Goal: Task Accomplishment & Management: Manage account settings

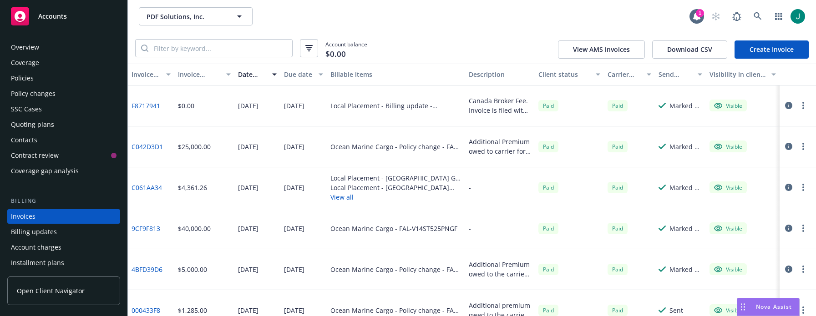
scroll to position [44, 0]
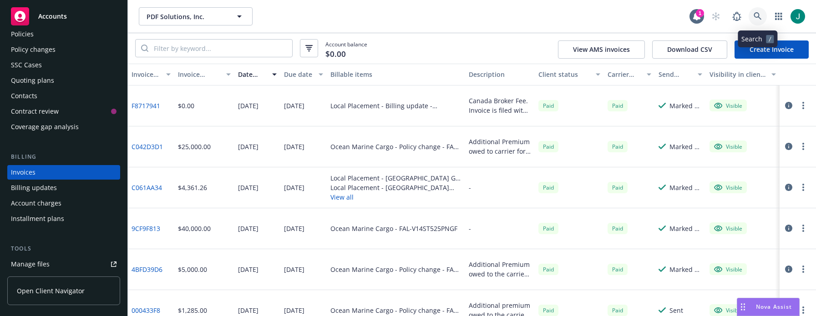
click at [755, 15] on icon at bounding box center [758, 16] width 8 height 8
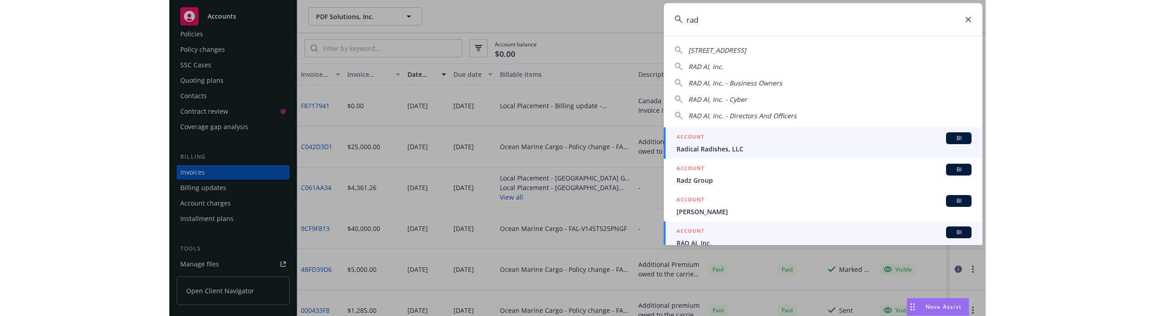
scroll to position [8, 0]
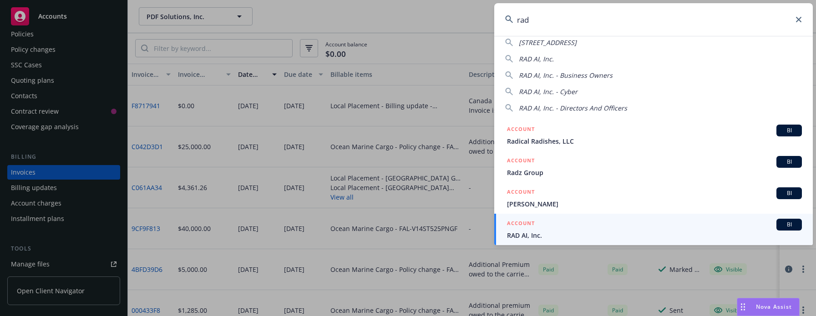
type input "rad"
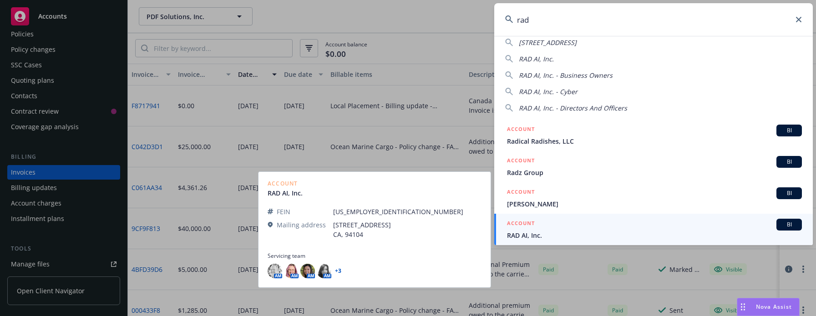
click at [523, 239] on span "RAD AI, Inc." at bounding box center [654, 236] width 295 height 10
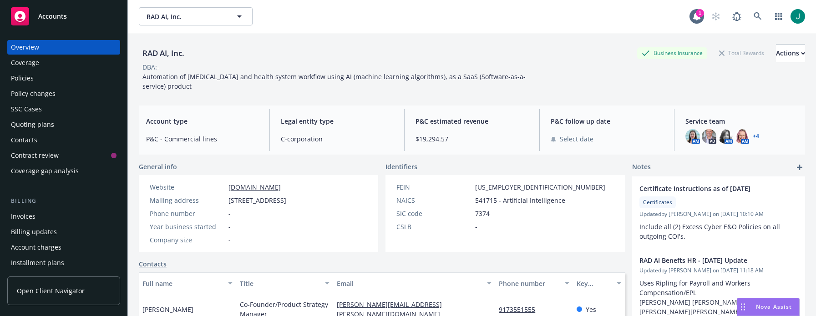
click at [30, 81] on div "Policies" at bounding box center [22, 78] width 23 height 15
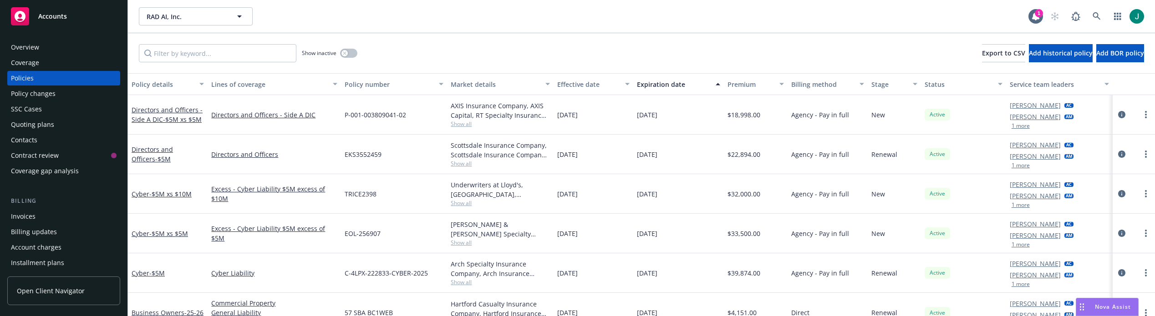
click at [487, 30] on div "RAD AI, Inc. RAD AI, Inc. 1" at bounding box center [641, 16] width 1027 height 33
click at [816, 14] on icon at bounding box center [1097, 16] width 8 height 8
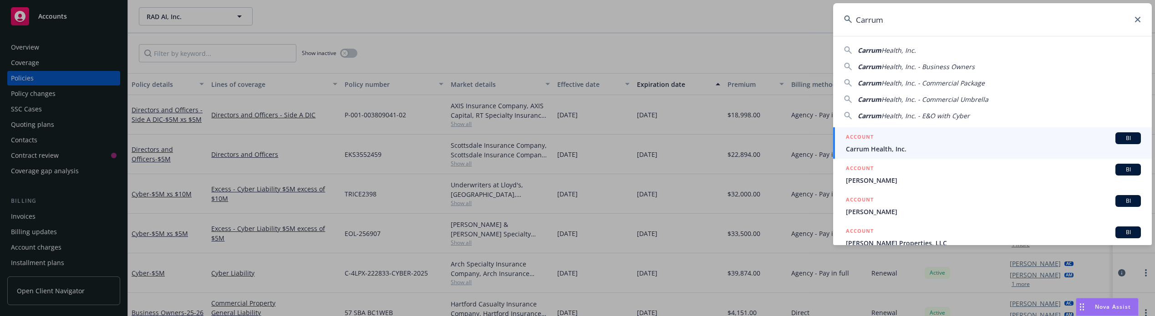
type input "Carrum"
click at [816, 150] on span "Carrum Health, Inc." at bounding box center [993, 149] width 295 height 10
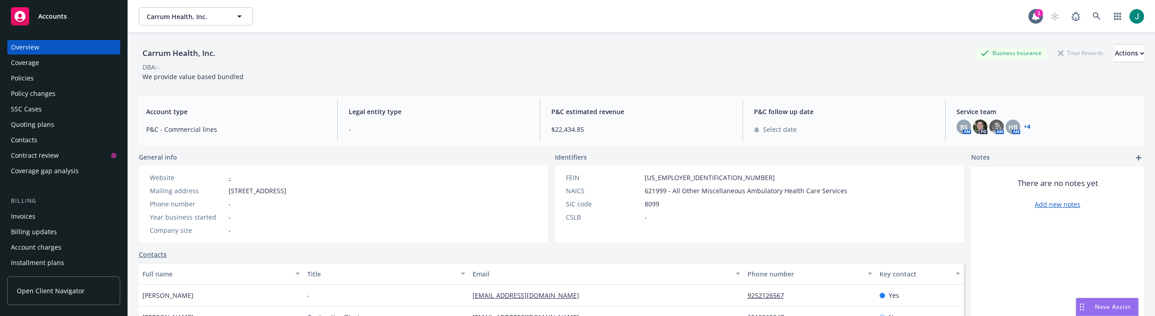
click at [31, 78] on div "Policies" at bounding box center [22, 78] width 23 height 15
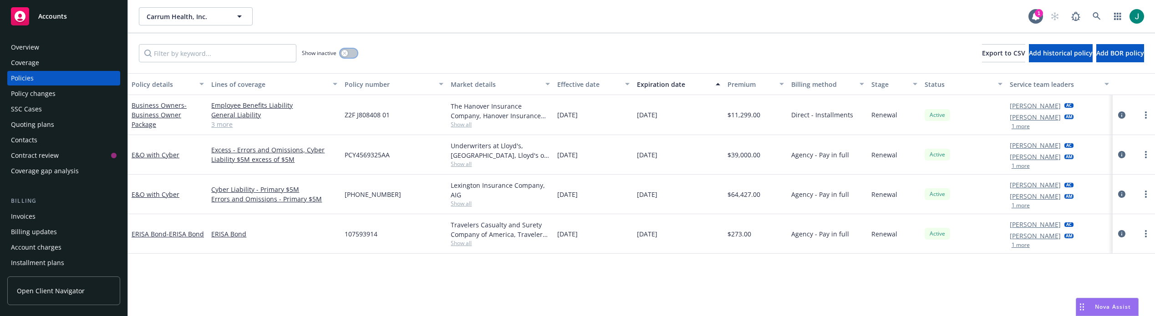
click at [344, 55] on icon "button" at bounding box center [345, 53] width 4 height 4
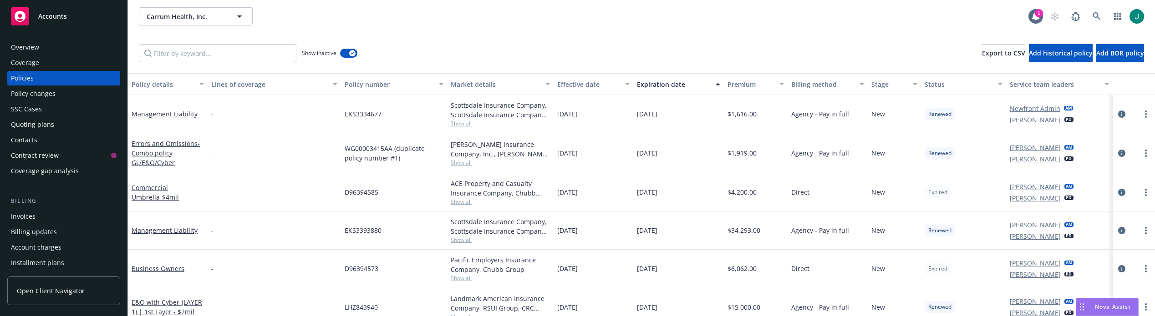
click at [670, 82] on div "Expiration date" at bounding box center [673, 85] width 73 height 10
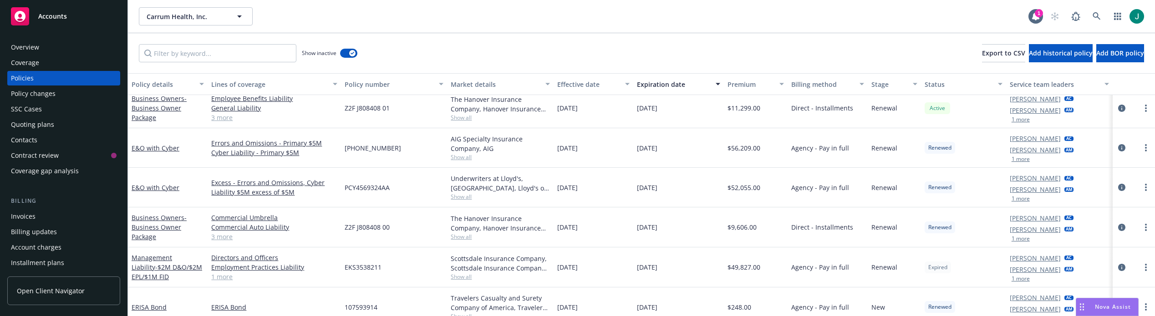
scroll to position [182, 0]
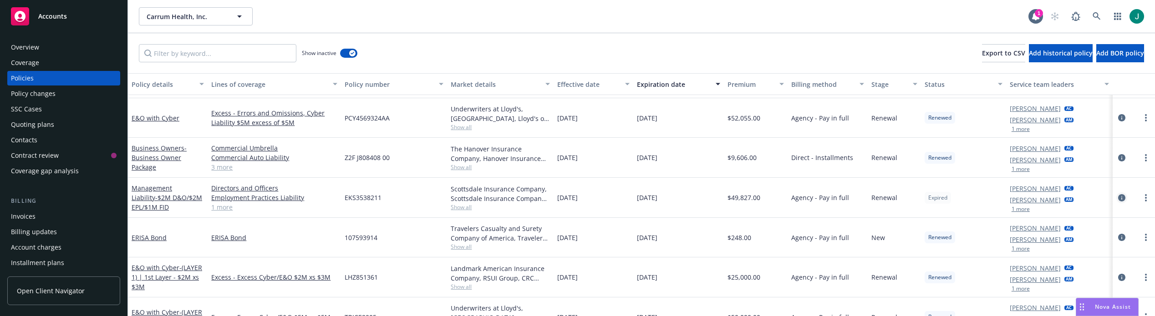
click at [816, 196] on icon "circleInformation" at bounding box center [1121, 197] width 7 height 7
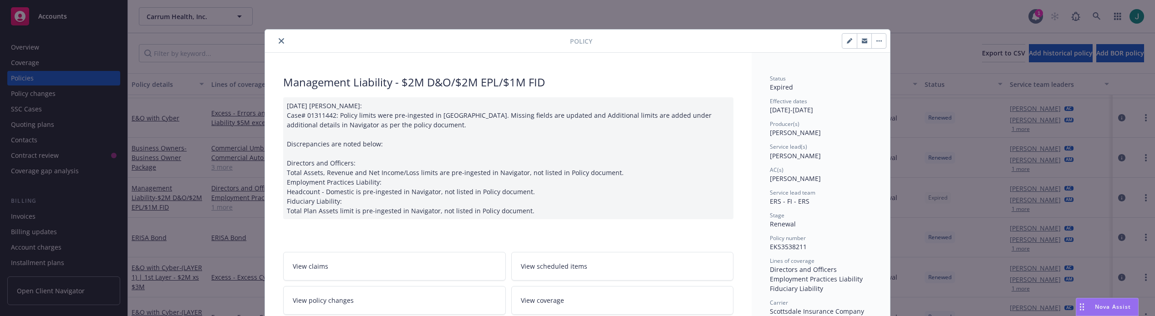
click at [279, 41] on icon "close" at bounding box center [281, 40] width 5 height 5
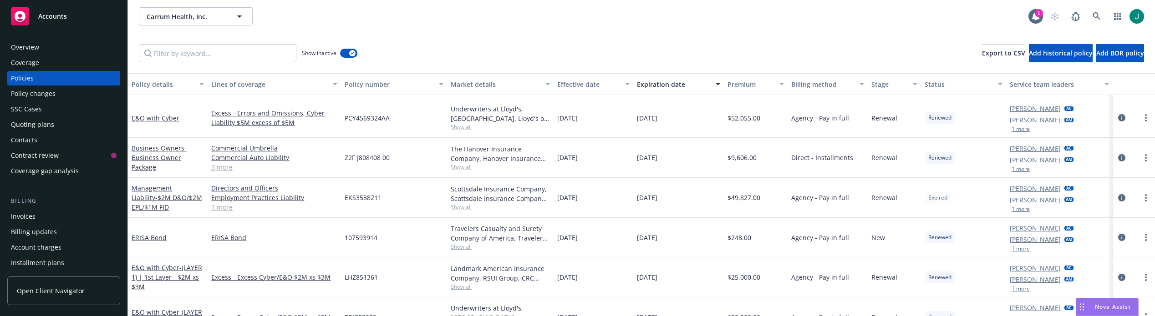
click at [30, 122] on div "Quoting plans" at bounding box center [32, 124] width 43 height 15
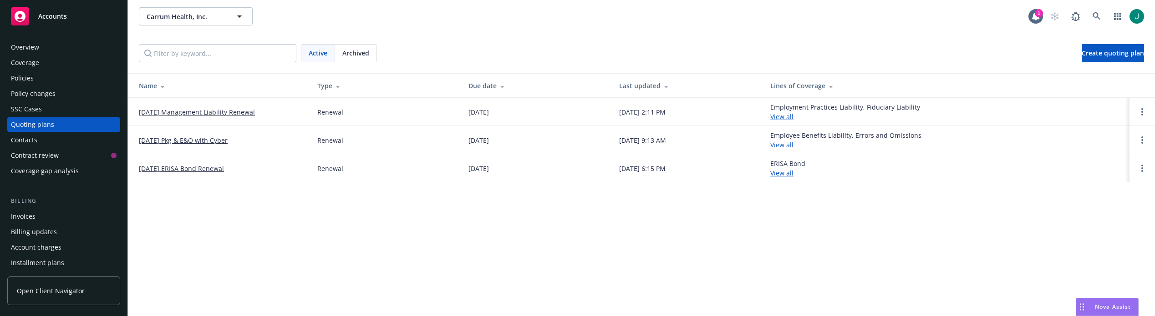
click at [223, 110] on link "08/15/25 Management Liability Renewal" at bounding box center [197, 112] width 116 height 10
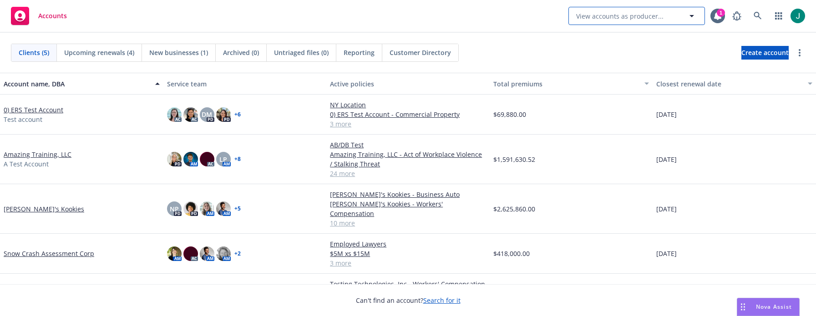
click at [597, 15] on span "View accounts as producer..." at bounding box center [619, 16] width 87 height 10
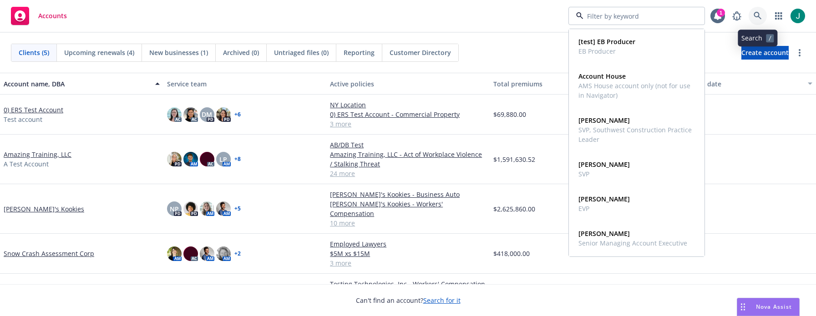
click at [762, 15] on icon at bounding box center [758, 16] width 8 height 8
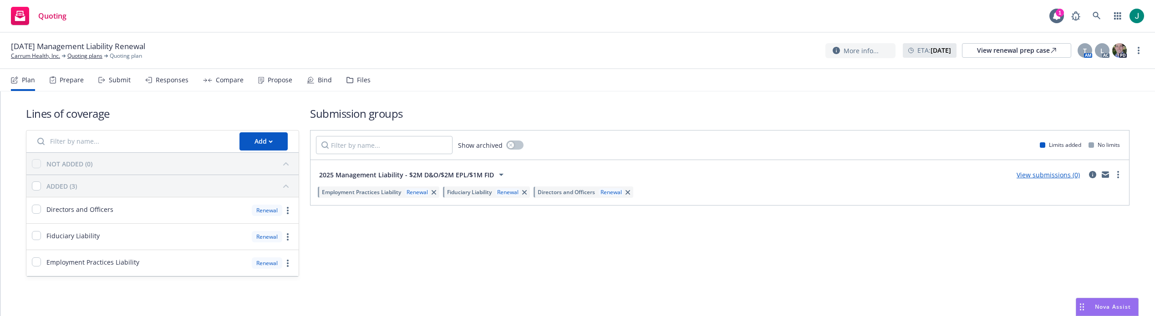
click at [116, 79] on div "Submit" at bounding box center [120, 79] width 22 height 7
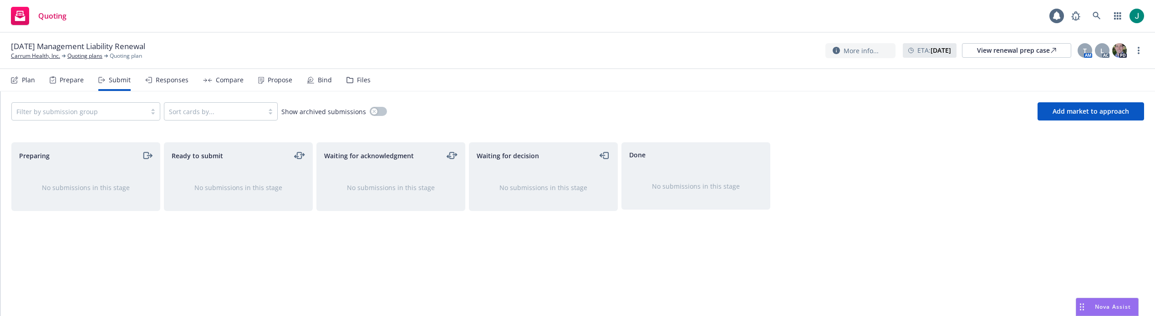
click at [24, 81] on div "Plan" at bounding box center [28, 79] width 13 height 7
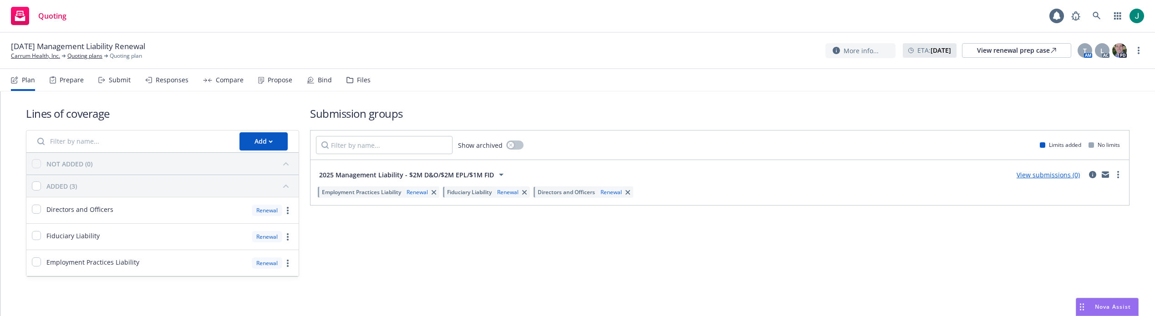
click at [72, 82] on div "Prepare" at bounding box center [72, 79] width 24 height 7
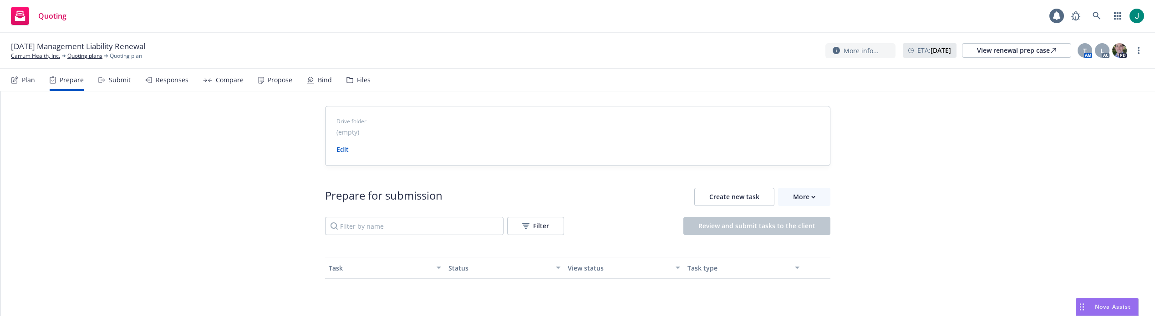
click at [114, 81] on div "Submit" at bounding box center [120, 79] width 22 height 7
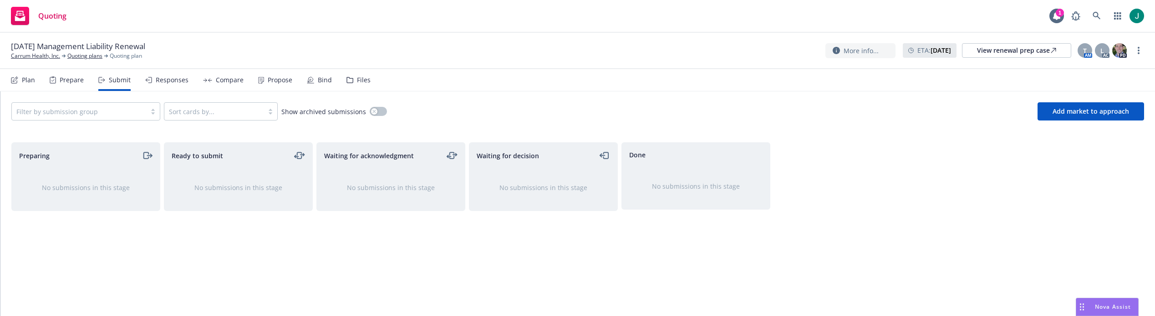
click at [69, 79] on div "Prepare" at bounding box center [72, 79] width 24 height 7
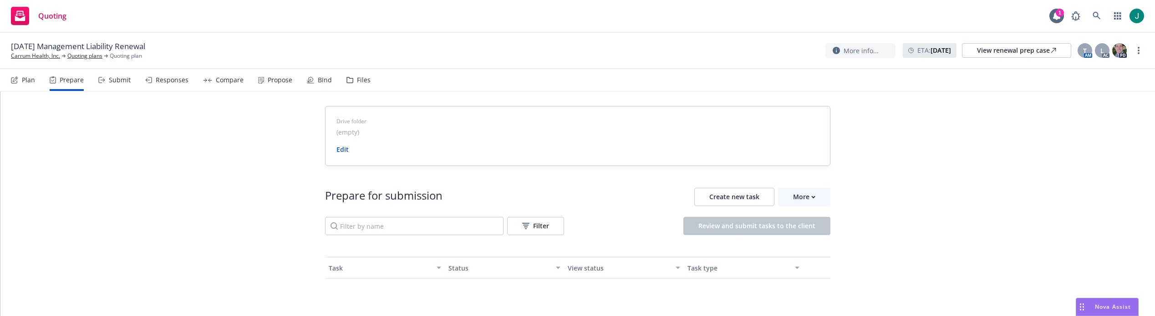
click at [119, 81] on div "Submit" at bounding box center [120, 79] width 22 height 7
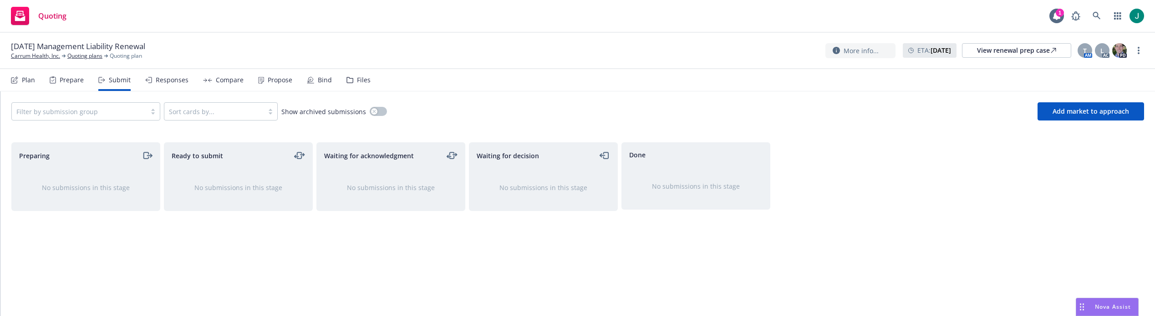
click at [33, 83] on div "Plan" at bounding box center [28, 79] width 13 height 7
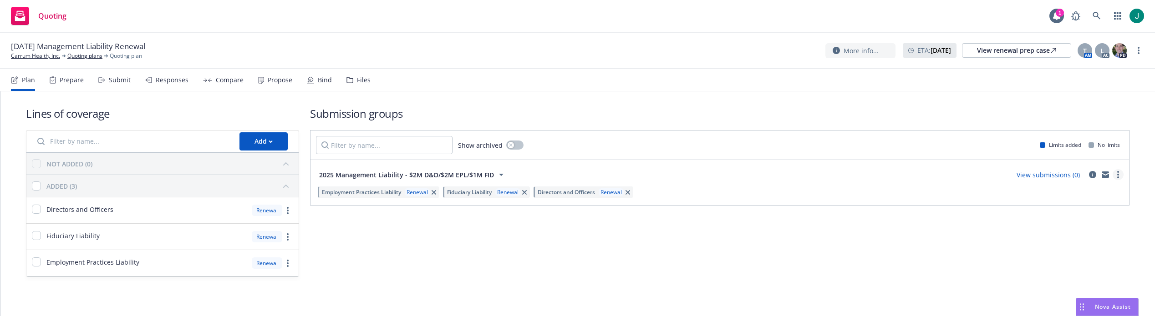
click at [1117, 174] on icon "more" at bounding box center [1118, 174] width 2 height 7
drag, startPoint x: 1068, startPoint y: 290, endPoint x: 967, endPoint y: 261, distance: 104.5
click at [1064, 290] on span "Create policy (fast track)" at bounding box center [1067, 288] width 95 height 9
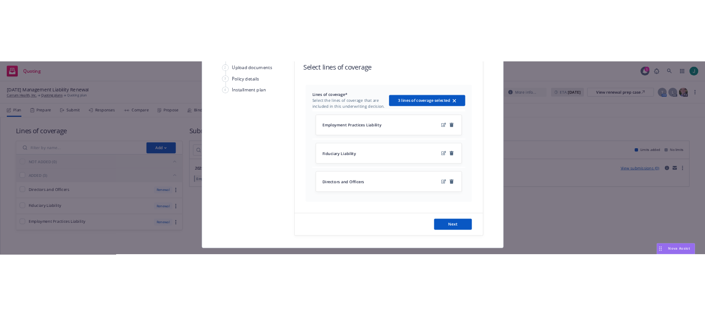
scroll to position [114, 0]
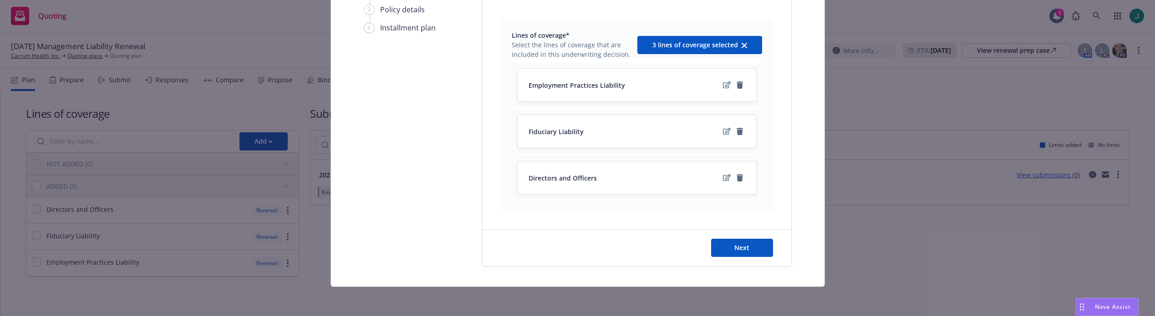
click at [1, 27] on div "Create policy 1 Select lines of coverage 2 Upload documents 3 Policy details 4 …" at bounding box center [577, 158] width 1155 height 316
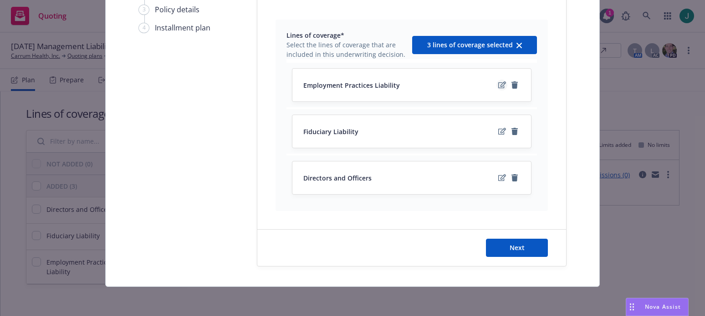
click at [498, 85] on icon "edit" at bounding box center [502, 84] width 8 height 7
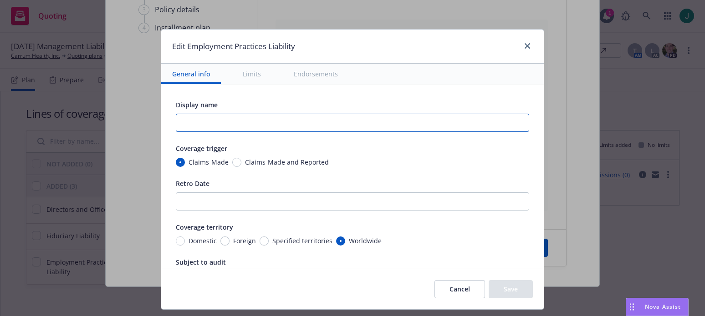
click at [212, 118] on input "text" at bounding box center [352, 123] width 353 height 18
type textarea "x"
type input "$"
type textarea "x"
type input "$@"
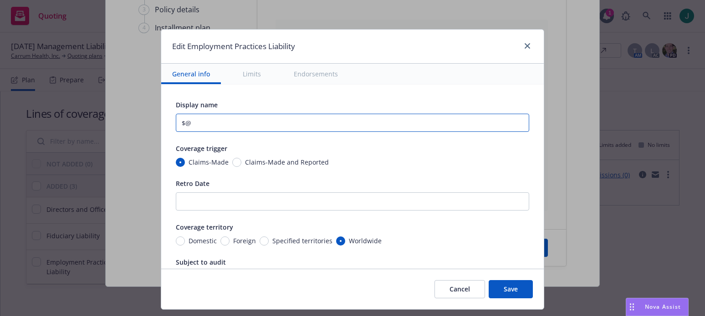
type textarea "x"
type input "$@m"
type textarea "x"
type input "$@"
type textarea "x"
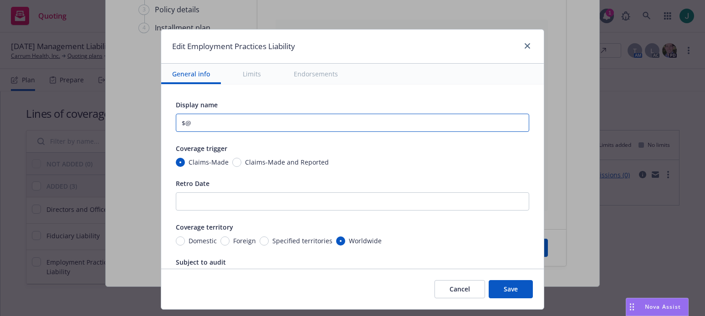
type input "$"
type textarea "x"
type input "$2"
type textarea "x"
type input "$2M"
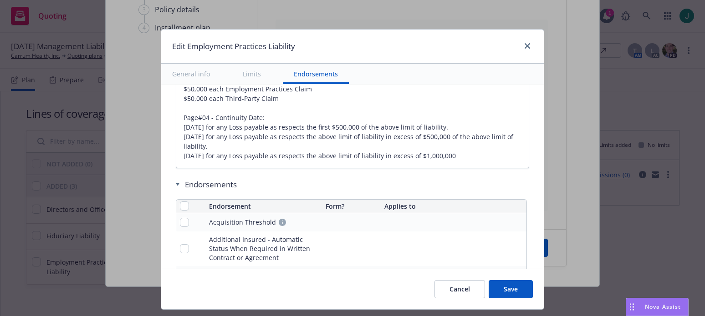
scroll to position [897, 0]
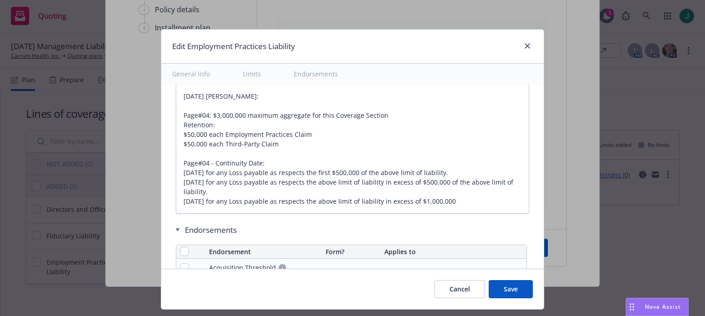
click at [520, 293] on button "Save" at bounding box center [510, 289] width 44 height 18
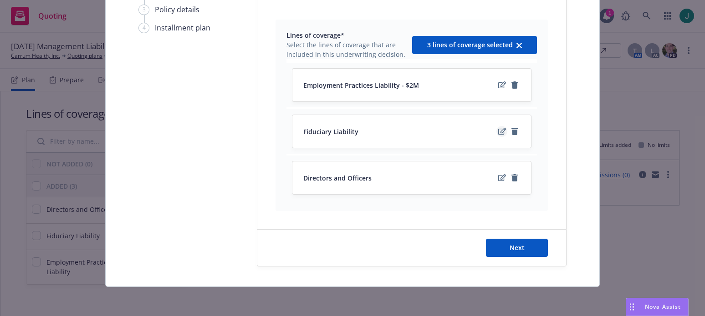
click at [499, 129] on icon "edit" at bounding box center [502, 131] width 8 height 7
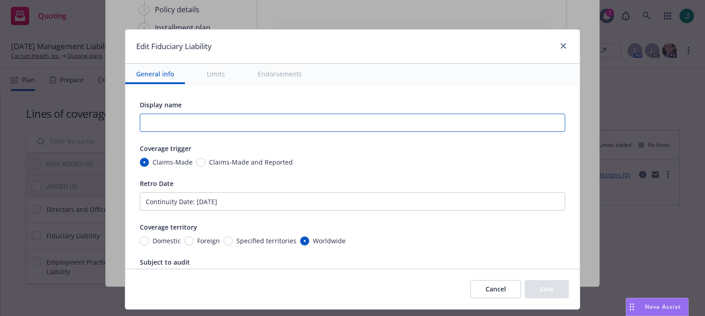
click at [150, 124] on input "text" at bounding box center [352, 123] width 425 height 18
type textarea "x"
type input "$"
type textarea "x"
type input "$1"
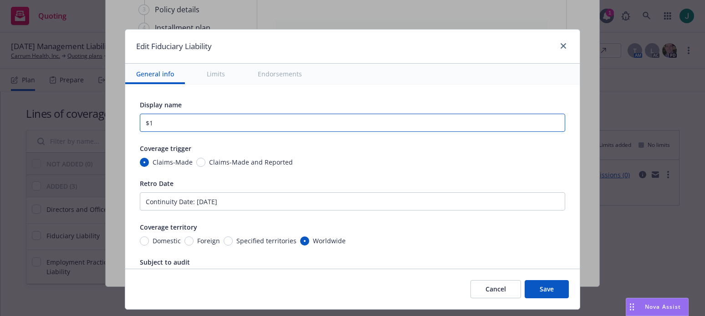
type textarea "x"
type input "$1M"
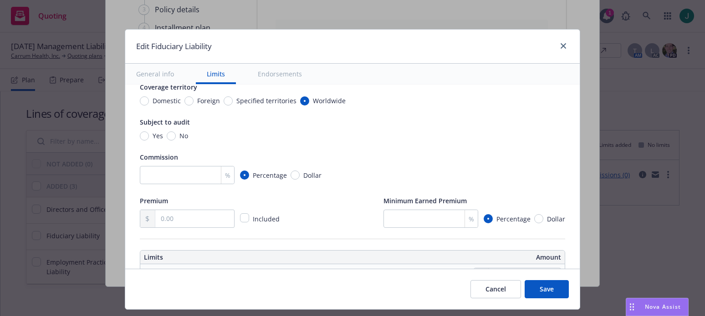
scroll to position [182, 0]
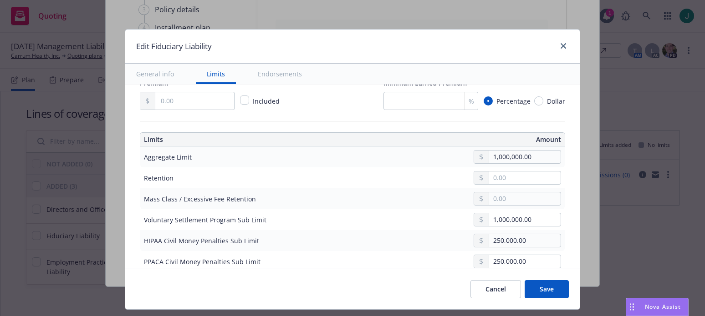
type textarea "x"
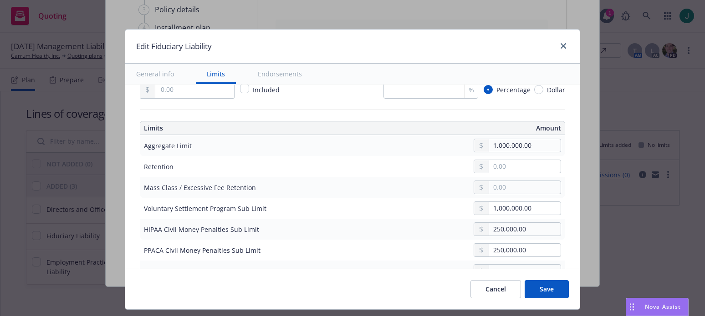
scroll to position [273, 0]
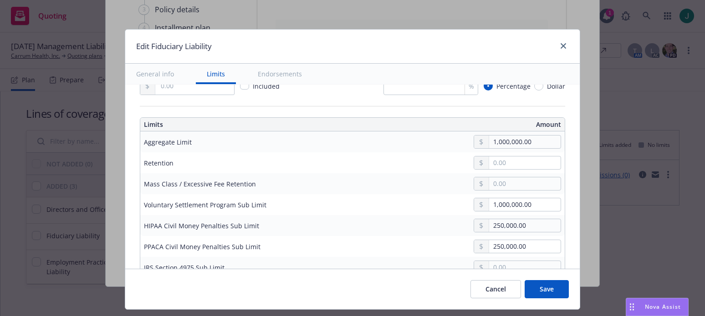
type input "$1M"
click at [505, 160] on input "text" at bounding box center [524, 163] width 71 height 13
type textarea "x"
type input "0.00"
click at [393, 185] on div at bounding box center [420, 184] width 280 height 14
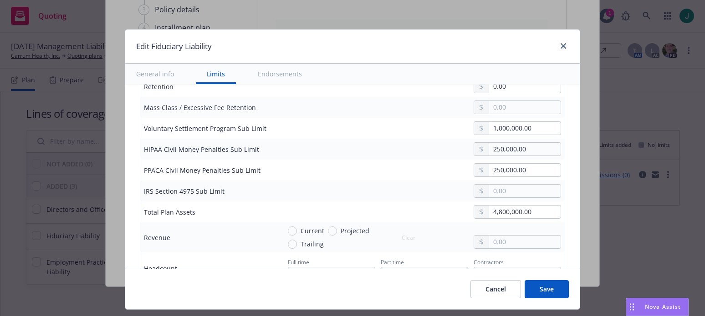
scroll to position [364, 0]
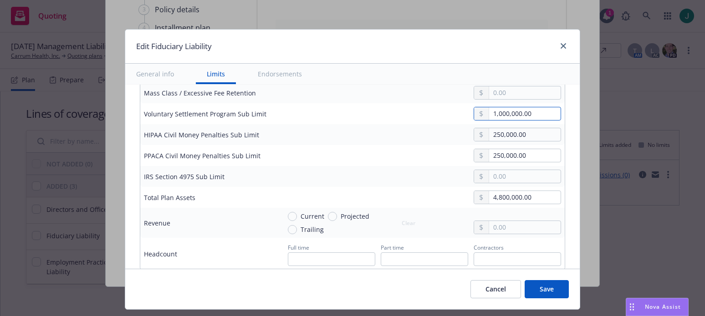
drag, startPoint x: 540, startPoint y: 114, endPoint x: 441, endPoint y: 122, distance: 99.6
click at [441, 122] on td "1,000,000.00" at bounding box center [421, 113] width 288 height 21
type textarea "x"
drag, startPoint x: 526, startPoint y: 134, endPoint x: 450, endPoint y: 134, distance: 76.0
click at [450, 134] on div "250,000.00" at bounding box center [420, 135] width 280 height 14
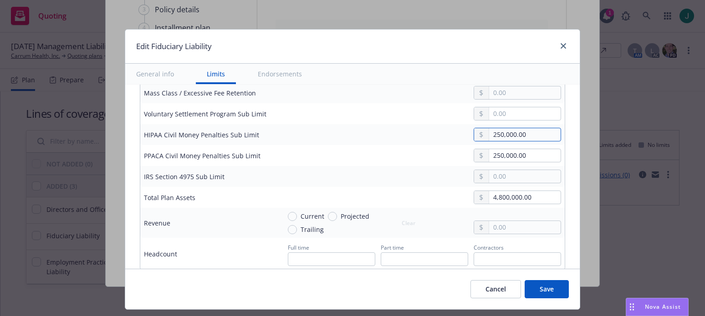
type textarea "x"
drag, startPoint x: 533, startPoint y: 159, endPoint x: 459, endPoint y: 155, distance: 73.9
click at [459, 155] on div "250,000.00" at bounding box center [420, 156] width 280 height 14
type textarea "x"
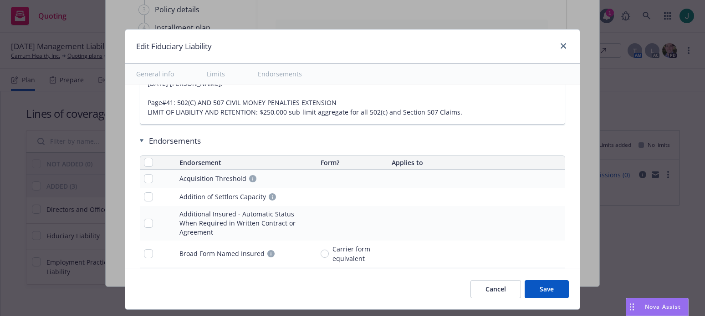
type textarea "x"
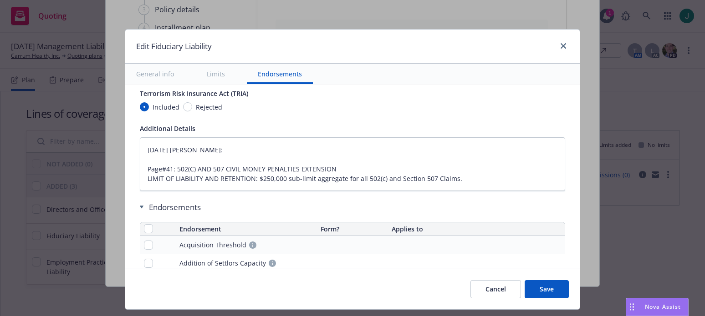
scroll to position [683, 0]
click at [550, 289] on button "Save" at bounding box center [546, 289] width 44 height 18
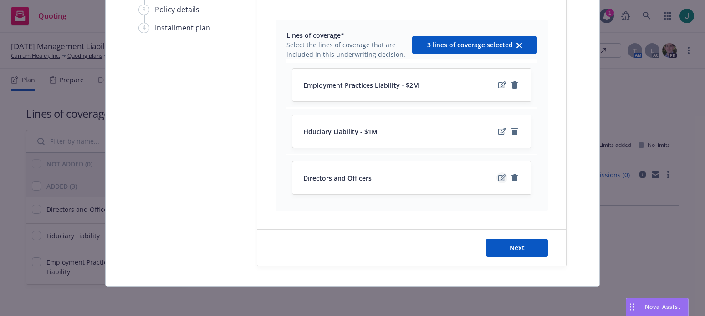
click at [500, 178] on icon "edit" at bounding box center [502, 177] width 8 height 7
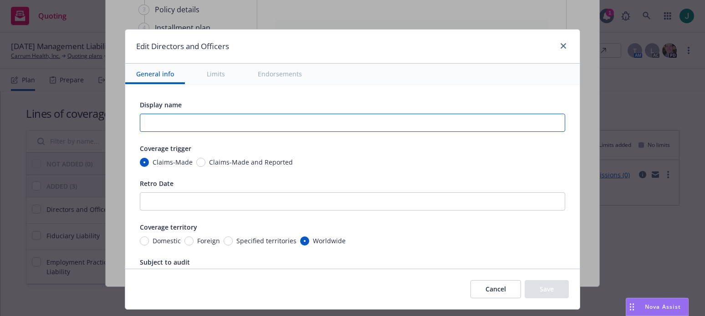
click at [162, 125] on input "text" at bounding box center [352, 123] width 425 height 18
type textarea "x"
type input "$"
type textarea "x"
type input "$5"
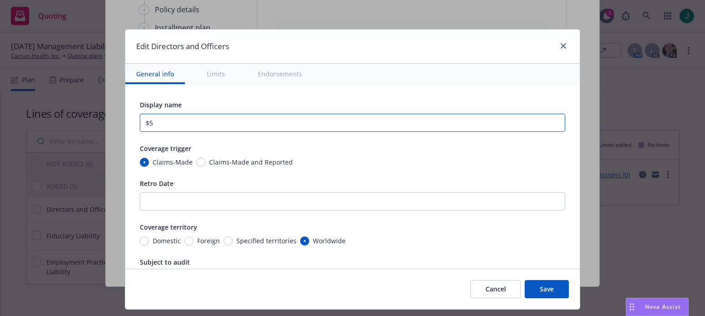
type textarea "x"
type input "$5M"
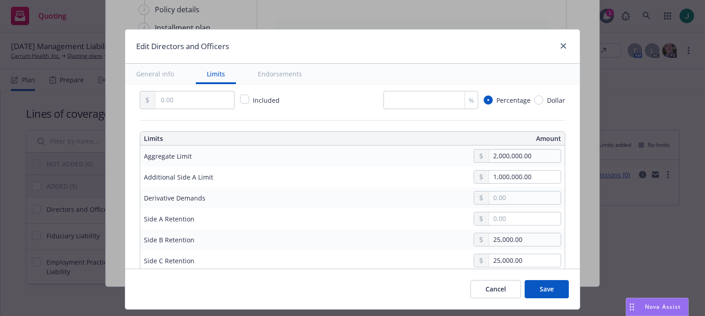
type textarea "x"
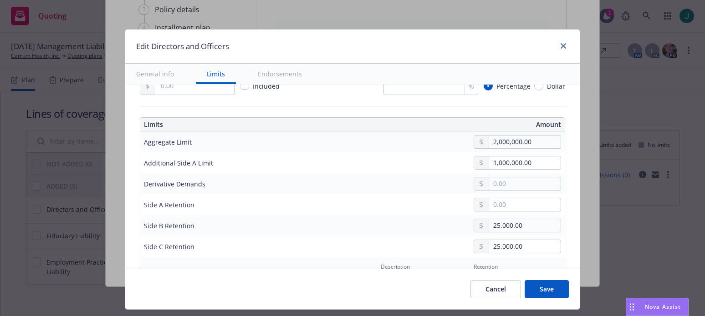
type input "$5M"
drag, startPoint x: 532, startPoint y: 144, endPoint x: 456, endPoint y: 142, distance: 76.0
click at [456, 142] on div "2,000,000.00" at bounding box center [420, 142] width 280 height 14
type textarea "x"
type input "5,000,000.00"
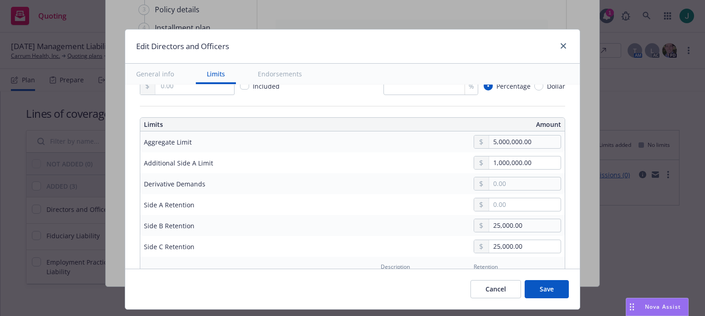
click at [497, 211] on button "$5,000,000.00" at bounding box center [514, 214] width 78 height 17
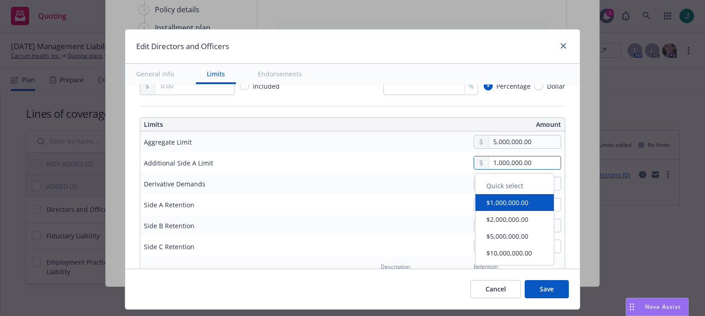
drag, startPoint x: 539, startPoint y: 159, endPoint x: 455, endPoint y: 158, distance: 83.8
click at [455, 158] on div "1,000,000.00" at bounding box center [420, 163] width 280 height 14
type textarea "x"
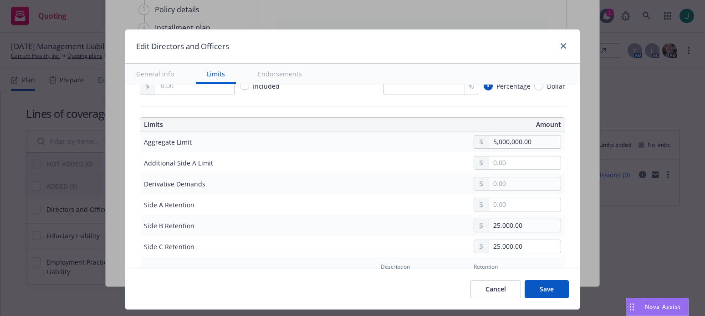
click at [374, 188] on div at bounding box center [420, 184] width 280 height 14
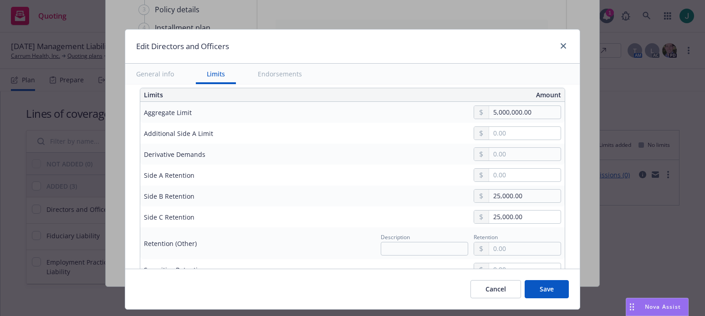
scroll to position [319, 0]
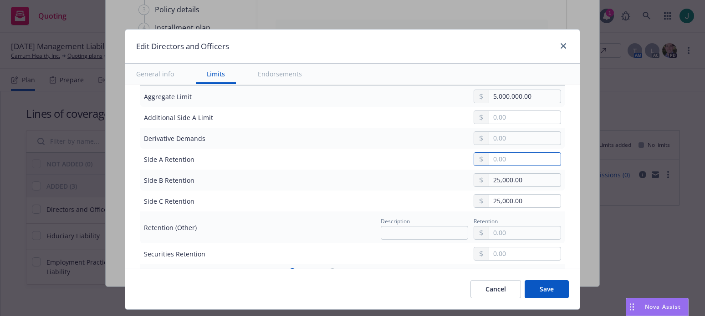
click at [514, 159] on input "text" at bounding box center [524, 159] width 71 height 13
type textarea "x"
type input "0.00"
click at [363, 184] on div "25,000.00" at bounding box center [420, 180] width 280 height 14
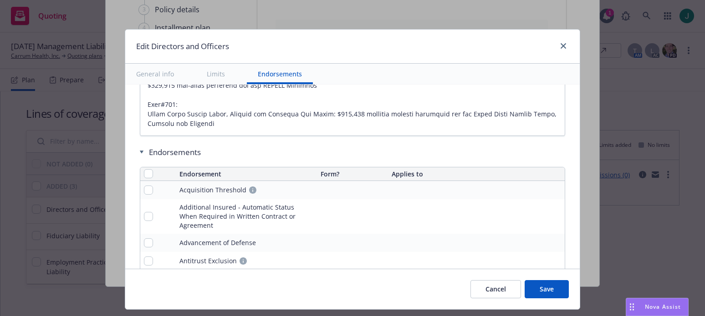
scroll to position [1047, 0]
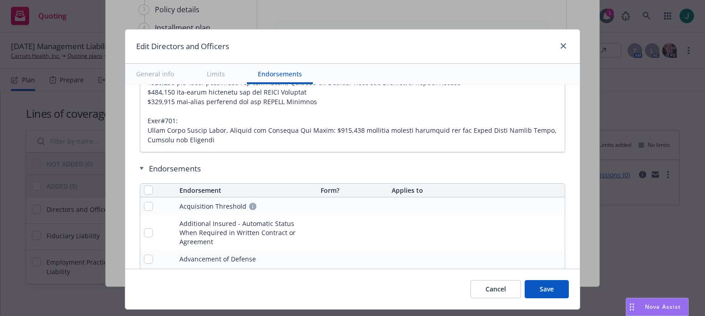
click at [544, 287] on button "Save" at bounding box center [546, 289] width 44 height 18
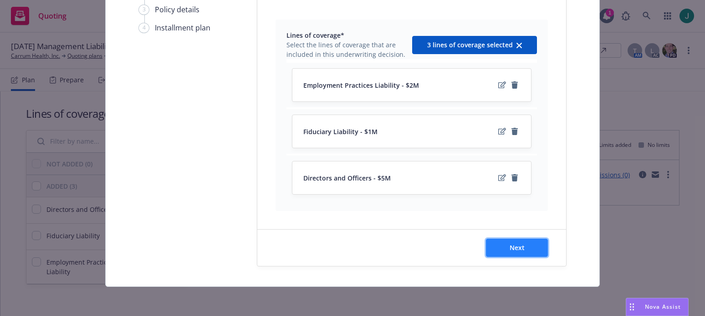
click at [511, 253] on button "Next" at bounding box center [517, 248] width 62 height 18
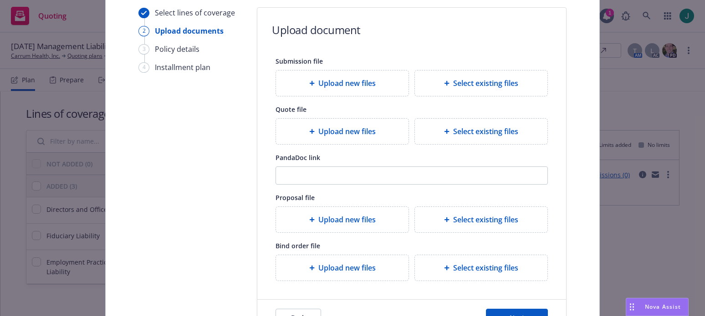
scroll to position [91, 0]
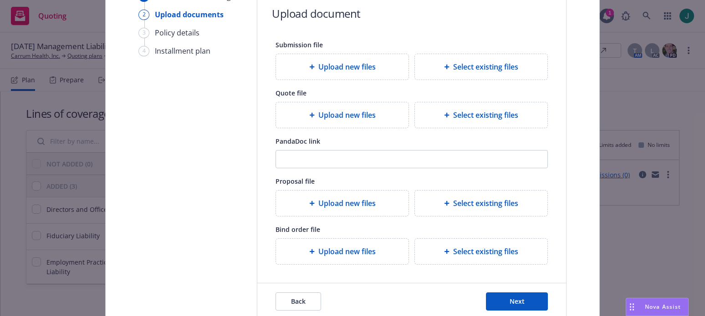
click at [358, 253] on span "Upload new files" at bounding box center [346, 251] width 57 height 11
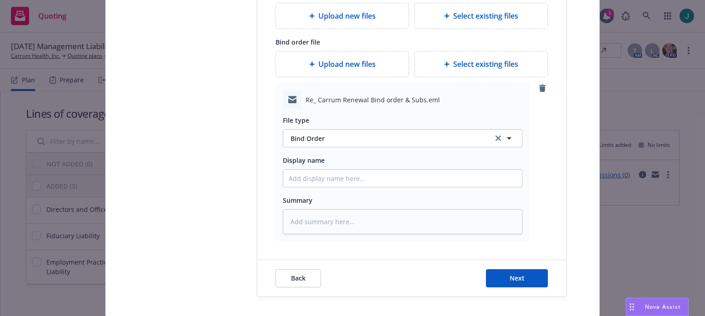
scroll to position [309, 0]
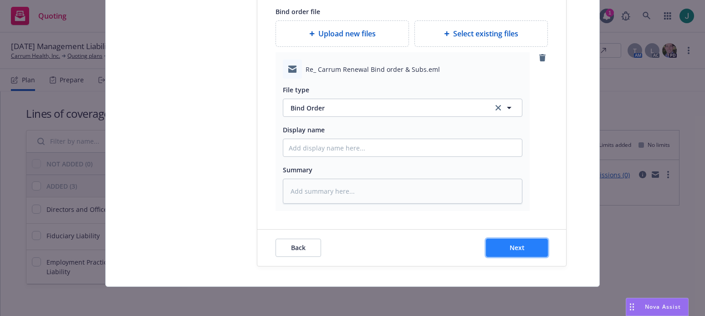
click at [509, 246] on span "Next" at bounding box center [516, 248] width 15 height 9
type textarea "x"
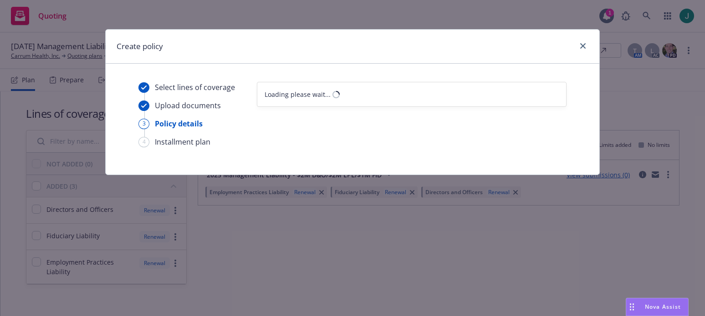
select select "12"
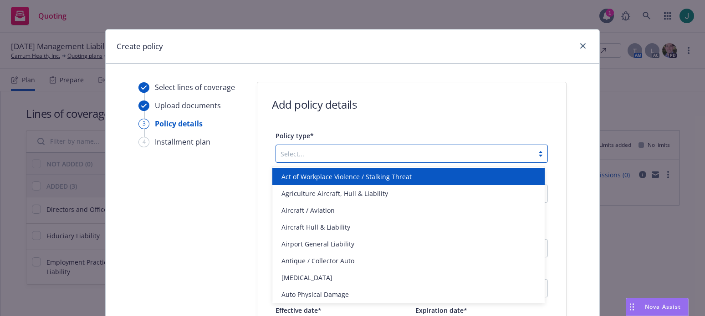
click at [347, 153] on div at bounding box center [404, 153] width 249 height 11
click at [307, 152] on div at bounding box center [404, 153] width 249 height 11
type input "D"
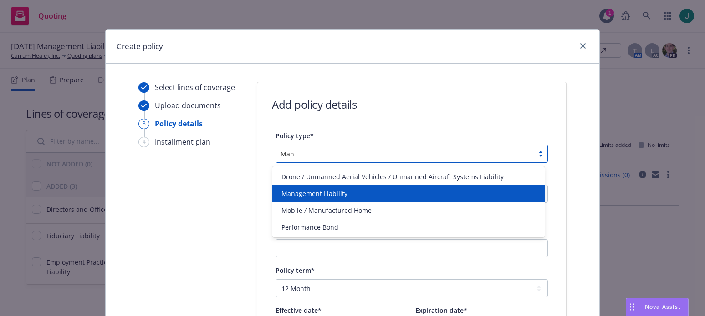
click at [320, 189] on span "Management Liability" at bounding box center [314, 194] width 66 height 10
type input "Man"
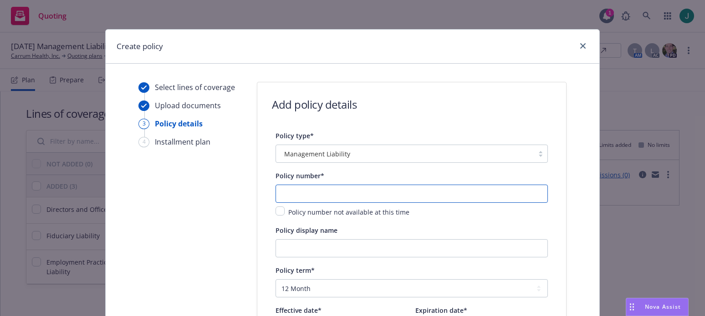
click at [304, 193] on input "text" at bounding box center [411, 194] width 272 height 18
type input "EKS3589584"
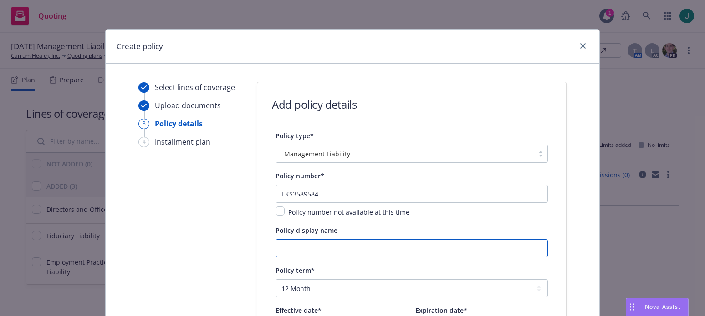
click at [304, 252] on input "Policy display name" at bounding box center [411, 248] width 272 height 18
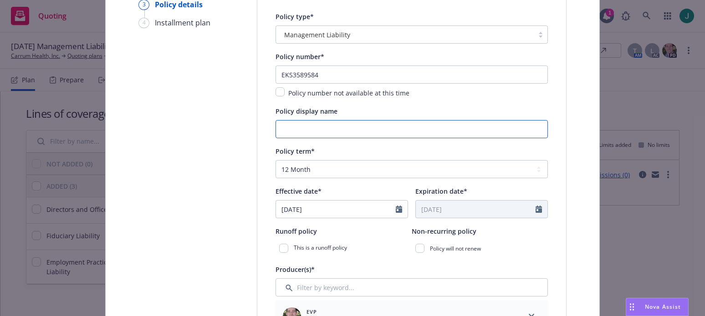
scroll to position [137, 0]
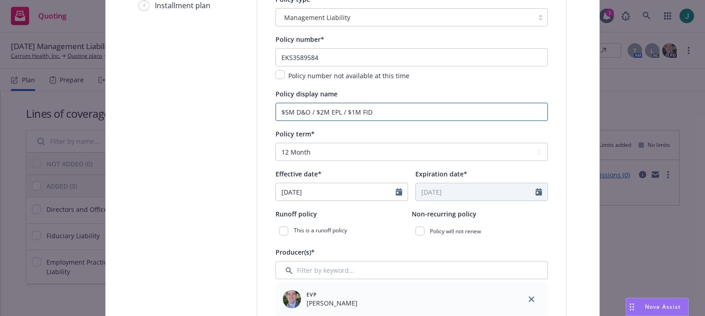
type input "$5M D&O / $2M EPL / $1M FID"
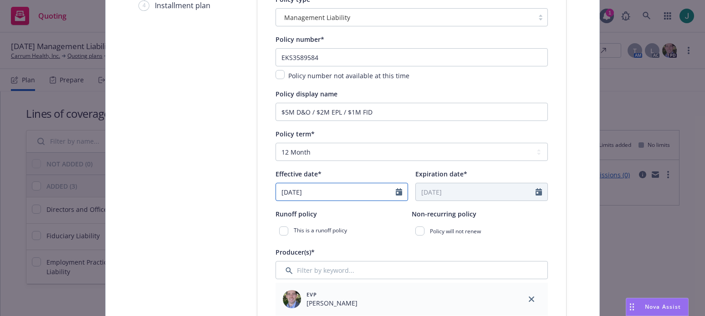
click at [319, 193] on input "08/15/2025" at bounding box center [336, 191] width 120 height 17
select select "8"
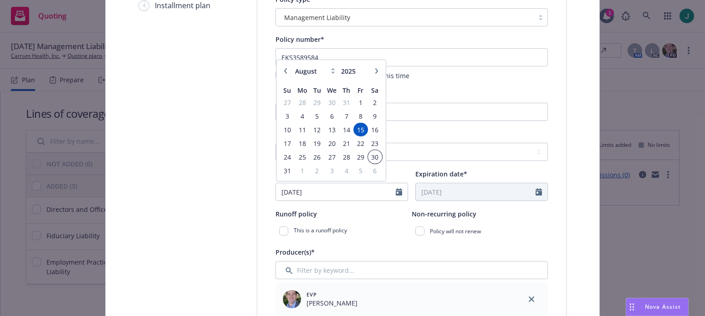
click at [370, 156] on span "30" at bounding box center [375, 157] width 12 height 11
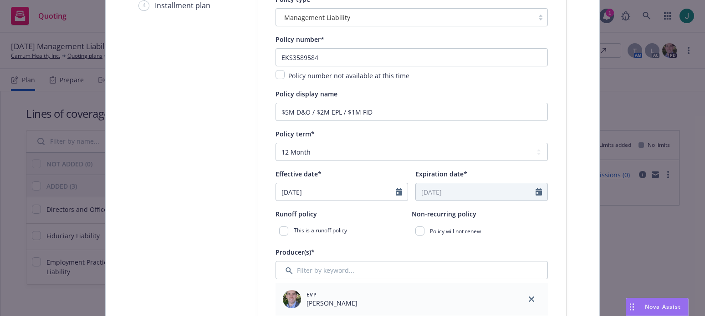
type input "08/30/2025"
type input "08/30/2026"
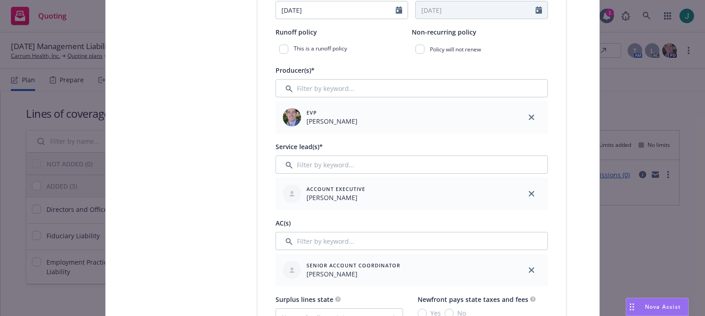
scroll to position [364, 0]
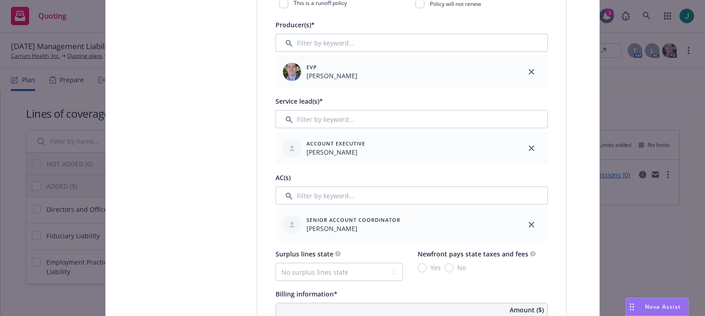
drag, startPoint x: 529, startPoint y: 223, endPoint x: 485, endPoint y: 220, distance: 44.2
click at [528, 223] on icon "close" at bounding box center [530, 224] width 5 height 5
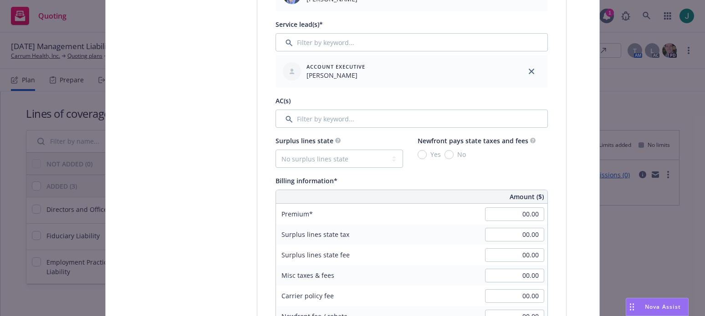
scroll to position [455, 0]
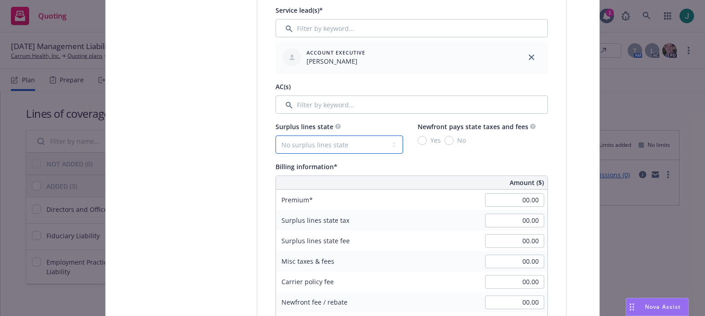
click at [311, 145] on select "No surplus lines state Alaska Alabama Arkansas Arizona California Colorado Conn…" at bounding box center [338, 145] width 127 height 18
select select "CA"
click at [275, 136] on select "No surplus lines state Alaska Alabama Arkansas Arizona California Colorado Conn…" at bounding box center [338, 145] width 127 height 18
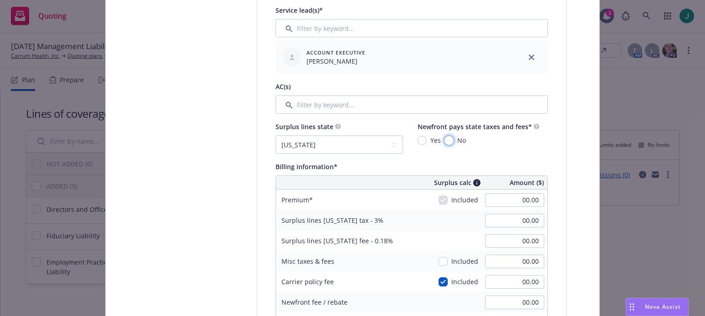
click at [444, 138] on input "No" at bounding box center [448, 140] width 9 height 9
radio input "true"
click at [510, 202] on input "00.00" at bounding box center [514, 200] width 59 height 14
type input "42,596.00"
type input "1,277.88"
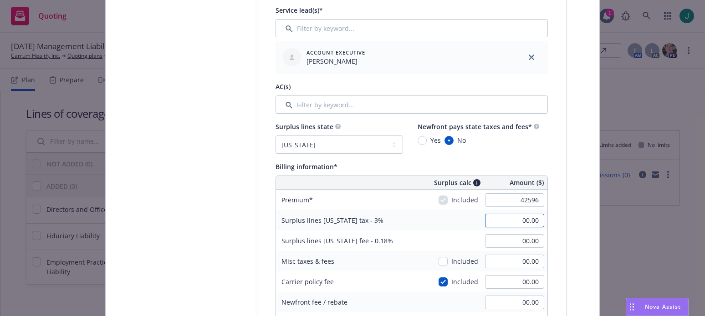
type input "76.67"
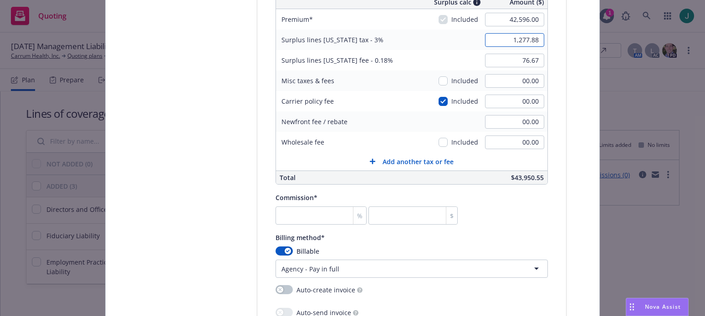
scroll to position [637, 0]
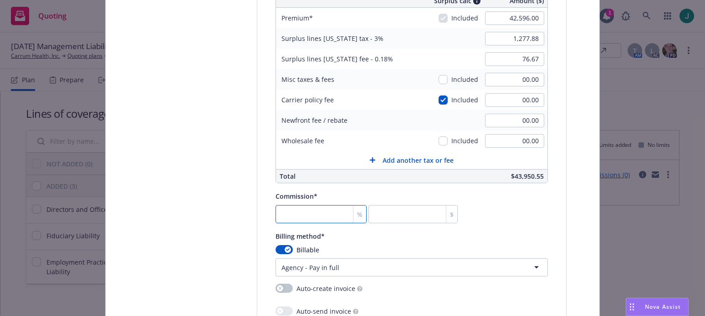
click at [320, 219] on input "number" at bounding box center [320, 214] width 91 height 18
type input "1"
type input "425.96"
type input "12"
type input "5111.52"
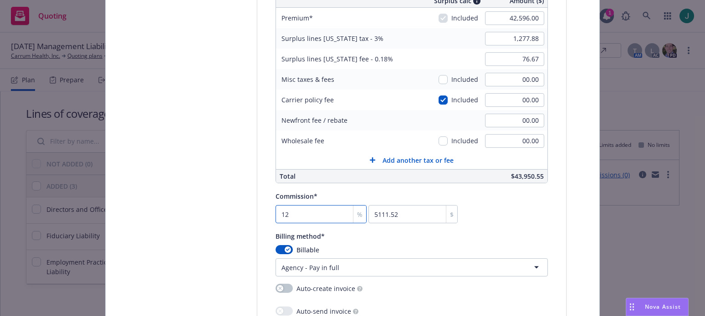
type input "12"
click at [409, 249] on div "Billable" at bounding box center [411, 250] width 272 height 10
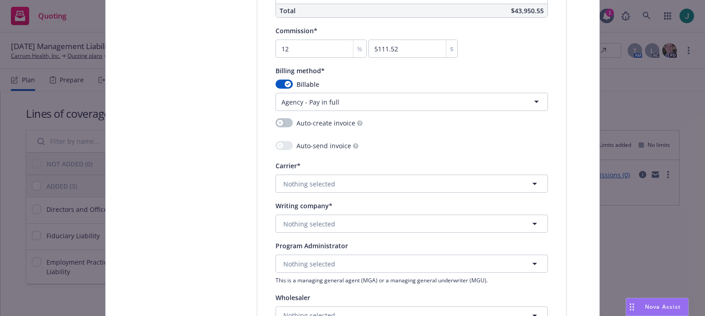
scroll to position [819, 0]
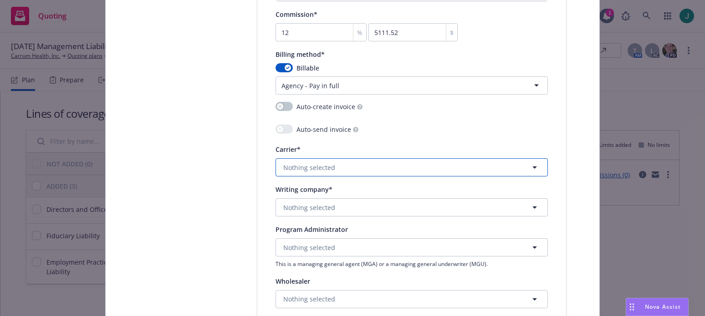
click at [322, 169] on span "Nothing selected" at bounding box center [309, 168] width 52 height 10
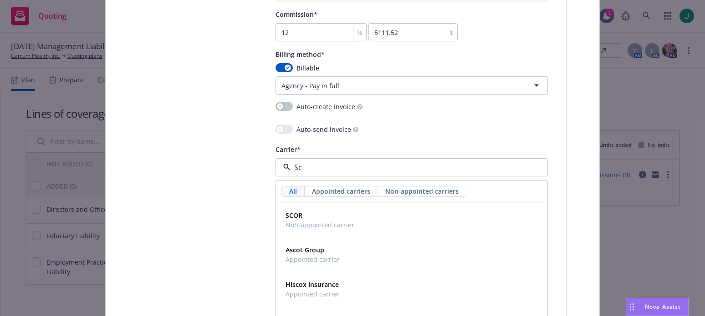
drag, startPoint x: 321, startPoint y: 169, endPoint x: 281, endPoint y: 164, distance: 40.8
click at [281, 164] on div "Sc" at bounding box center [411, 167] width 272 height 18
type input "Sc"
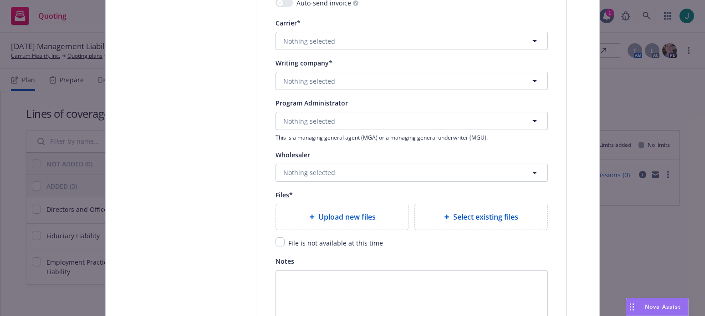
scroll to position [956, 0]
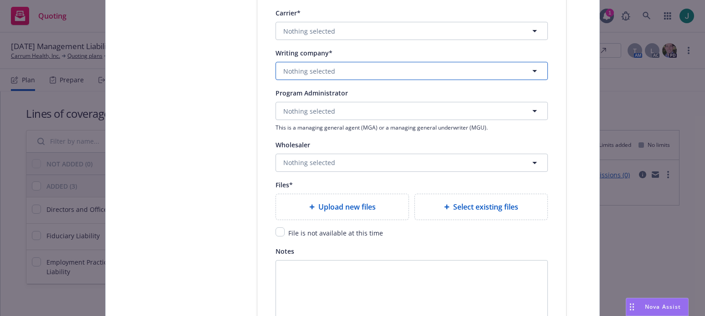
click at [310, 72] on span "Nothing selected" at bounding box center [309, 71] width 52 height 10
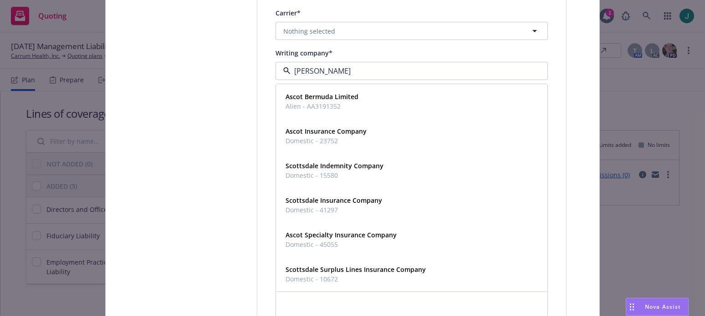
type input "Scott"
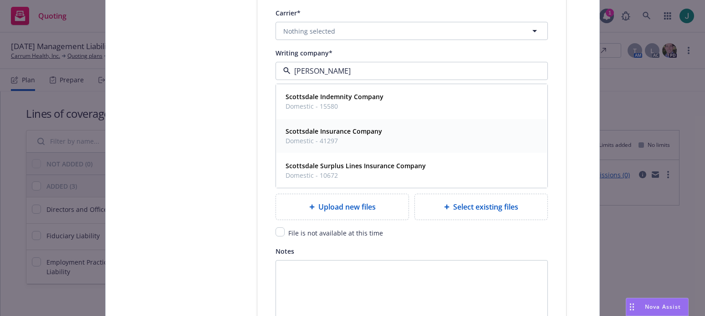
click at [349, 132] on strong "Scottsdale Insurance Company" at bounding box center [333, 131] width 97 height 9
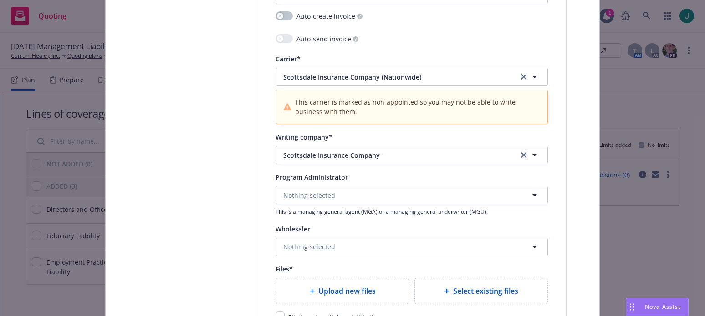
scroll to position [910, 0]
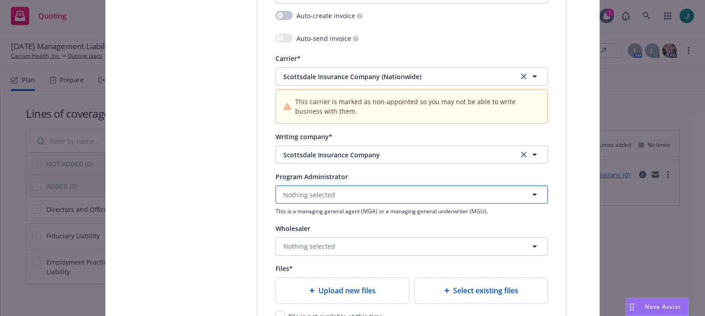
click at [304, 196] on span "Nothing selected" at bounding box center [309, 195] width 52 height 10
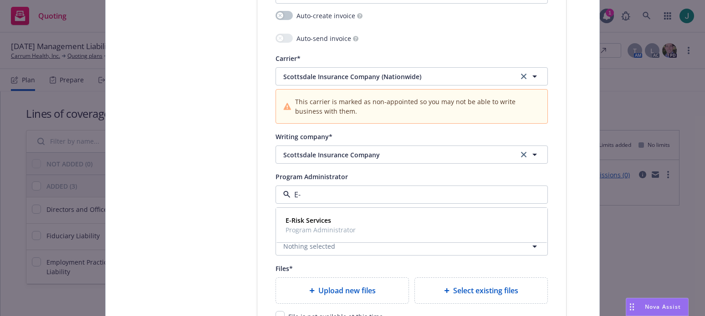
type input "E-R"
click at [297, 218] on strong "E-Risk Services" at bounding box center [308, 220] width 46 height 9
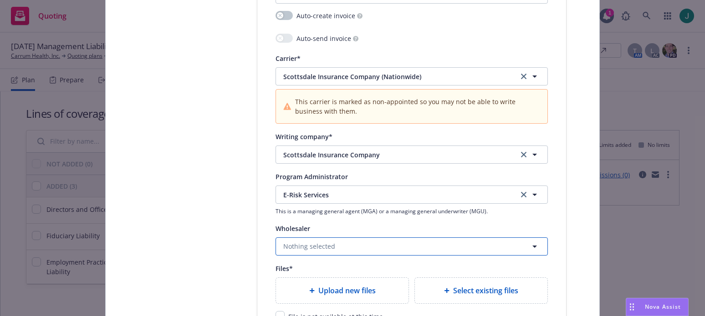
click at [307, 243] on span "Nothing selected" at bounding box center [309, 247] width 52 height 10
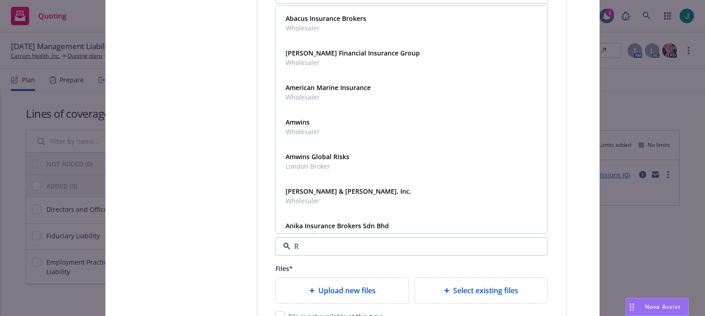
type input "RT"
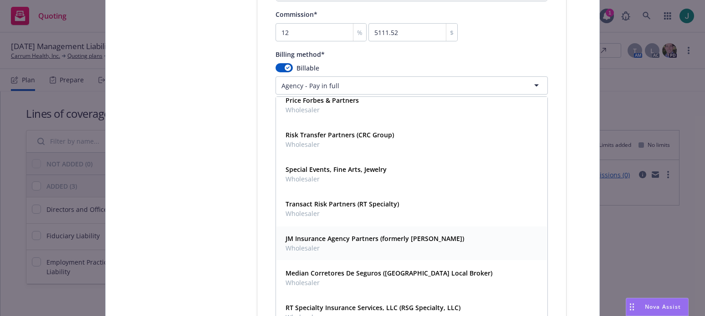
scroll to position [188, 0]
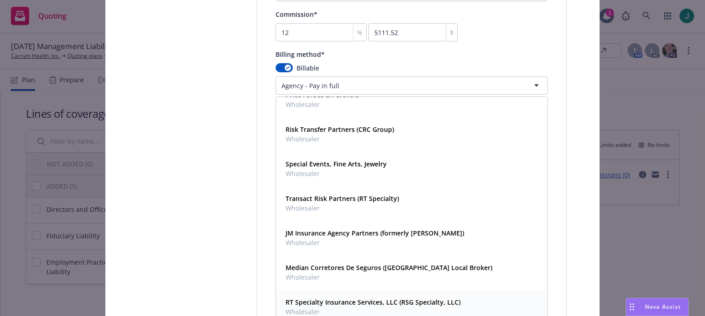
click at [354, 308] on span "Wholesaler" at bounding box center [372, 312] width 175 height 10
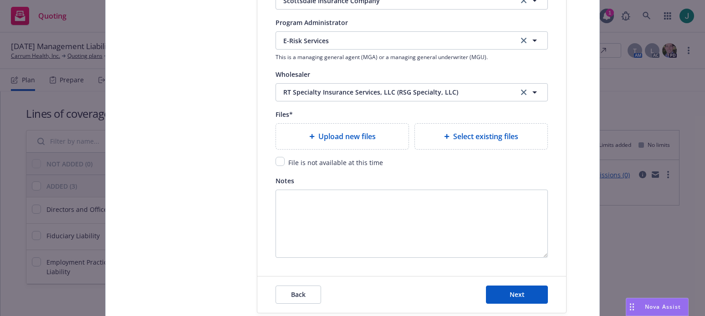
scroll to position [1093, 0]
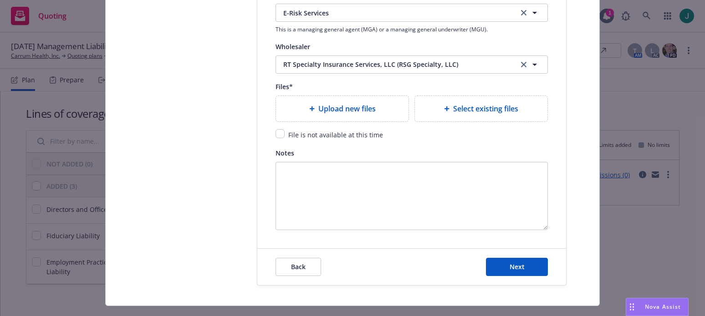
click at [338, 112] on span "Upload new files" at bounding box center [346, 108] width 57 height 11
type textarea "x"
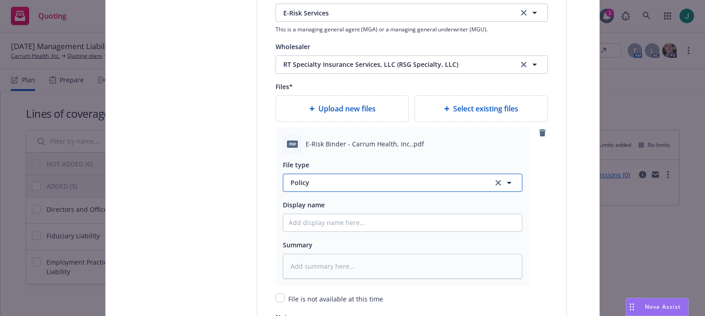
click at [311, 185] on span "Policy" at bounding box center [386, 183] width 192 height 10
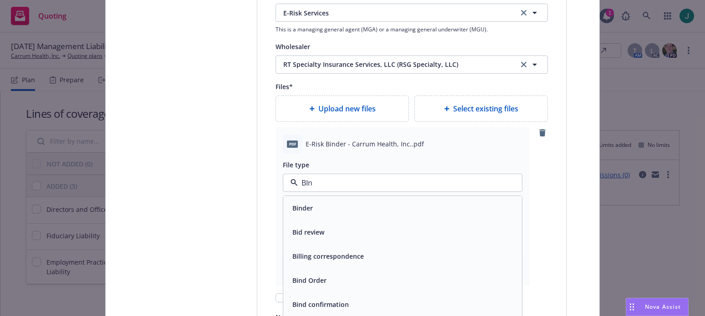
type input "BInd"
click at [302, 207] on span "Binder" at bounding box center [302, 208] width 20 height 10
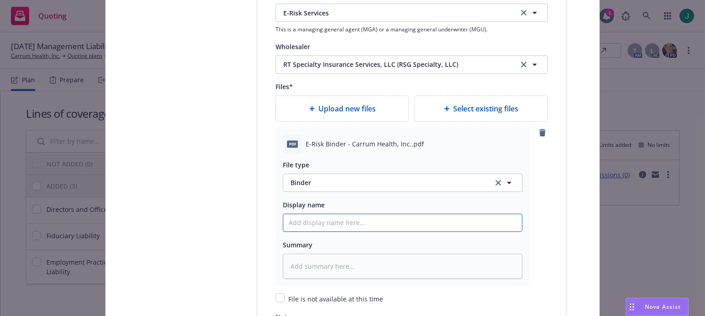
click at [306, 223] on input "Policy display name" at bounding box center [402, 222] width 239 height 17
type textarea "x"
type input "C"
type textarea "x"
type input "Ca"
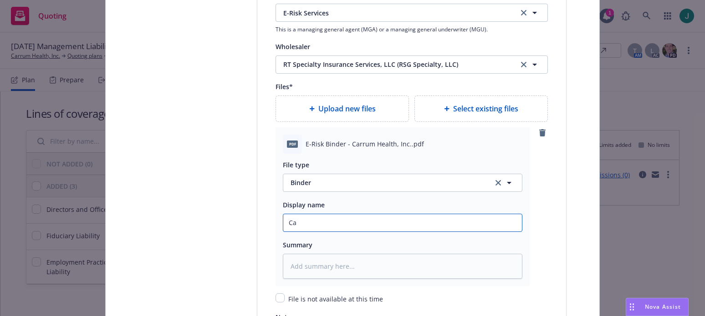
type textarea "x"
type input "Car"
type textarea "x"
type input "Carr"
type textarea "x"
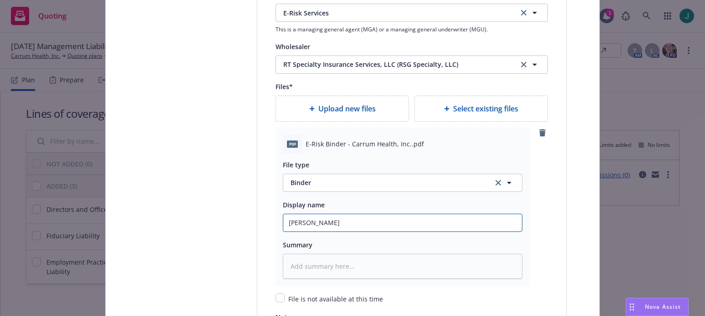
type input "Carru"
type textarea "x"
type input "Carrum"
type textarea "x"
type input "Carrum"
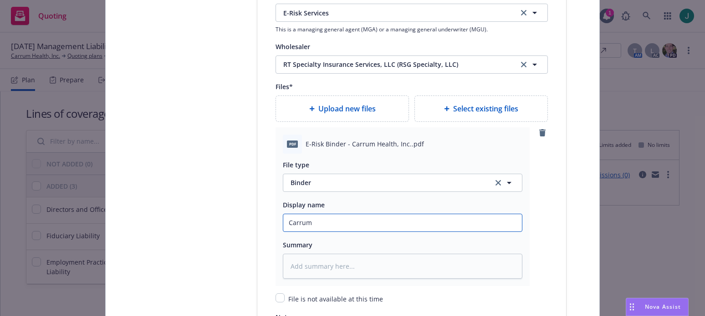
type textarea "x"
type input "Carrum H"
type textarea "x"
type input "Carrum He"
type textarea "x"
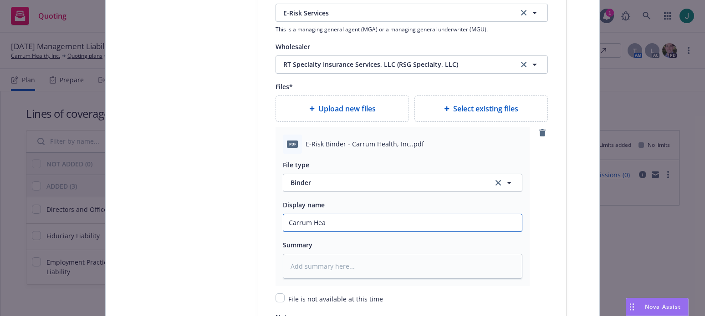
type input "Carrum Heal"
type textarea "x"
type input "Carrum Healt"
type textarea "x"
type input "Carrum Health"
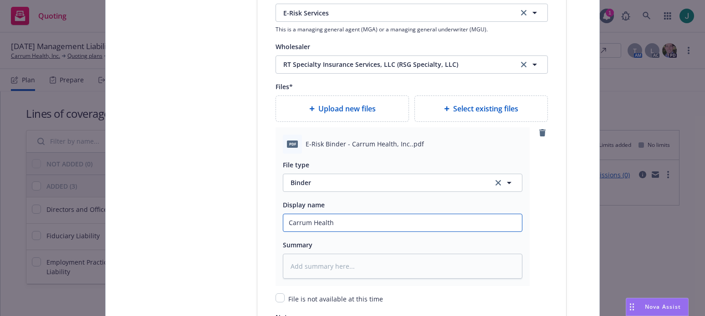
type textarea "x"
type input "Carrum Health"
type textarea "x"
type input "Carrum Health 2"
type textarea "x"
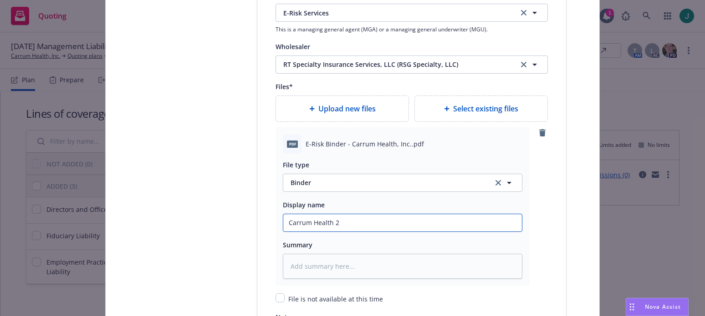
type input "Carrum Health 20"
type textarea "x"
type input "Carrum Health 202"
type textarea "x"
type input "Carrum Health 2025"
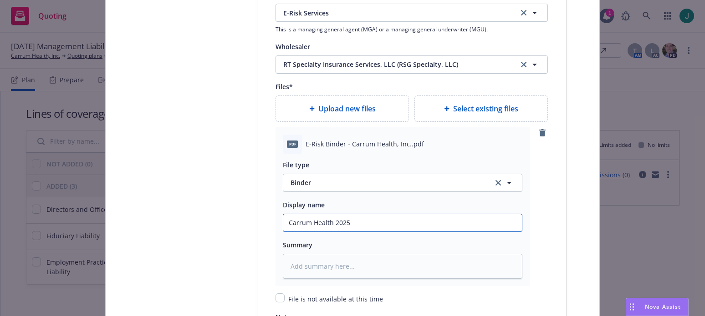
type textarea "x"
type input "Carrum Health 2025-"
type textarea "x"
type input "Carrum Health 2025-2"
type textarea "x"
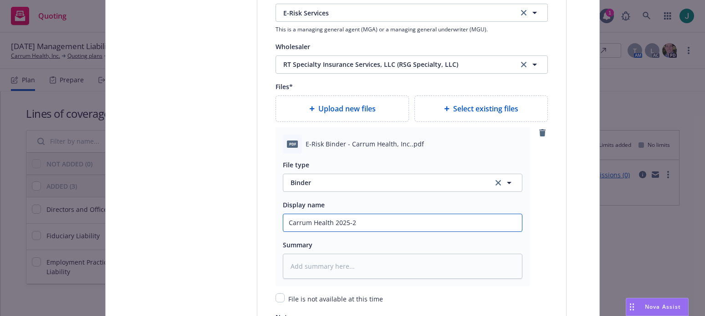
type input "Carrum Health 2025-26"
type textarea "x"
type input "Carrum Health 2025-26"
type textarea "x"
type input "Carrum Health 2025-26 M"
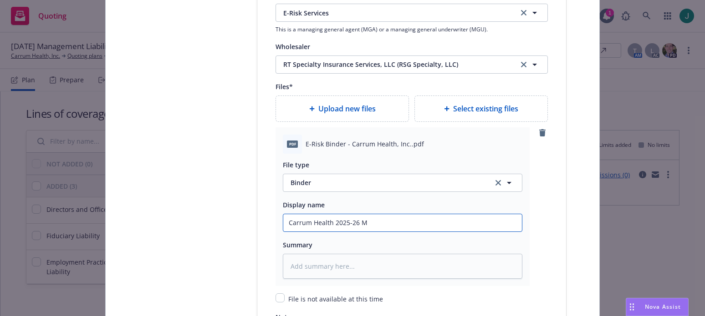
type textarea "x"
type input "Carrum Health 2025-26 ML"
type textarea "x"
type input "Carrum Health 2025-26 ML"
type textarea "x"
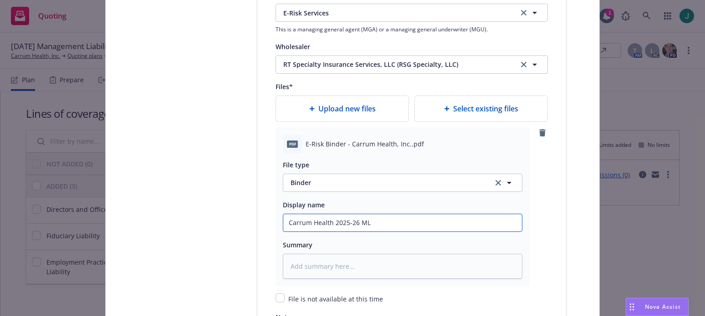
type input "Carrum Health 2025-26 ML B"
type textarea "x"
type input "Carrum Health 2025-26 ML Bi"
type textarea "x"
type input "Carrum Health 2025-26 ML Bin"
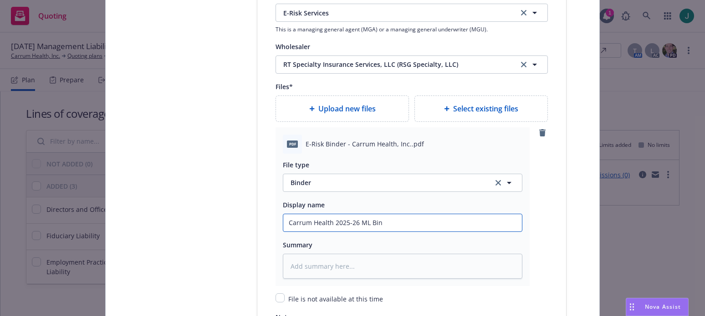
type textarea "x"
type input "Carrum Health 2025-26 ML Bind"
type textarea "x"
type input "Carrum Health 2025-26 ML Binde"
type textarea "x"
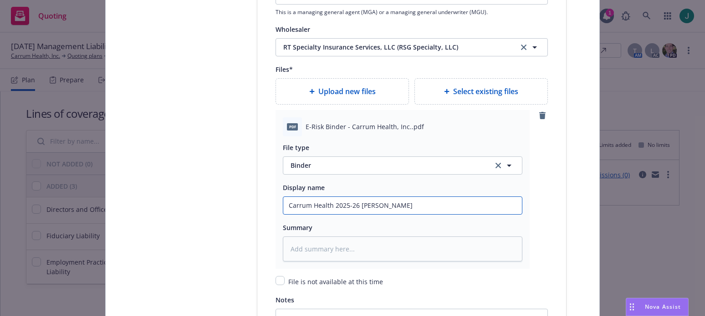
scroll to position [1094, 0]
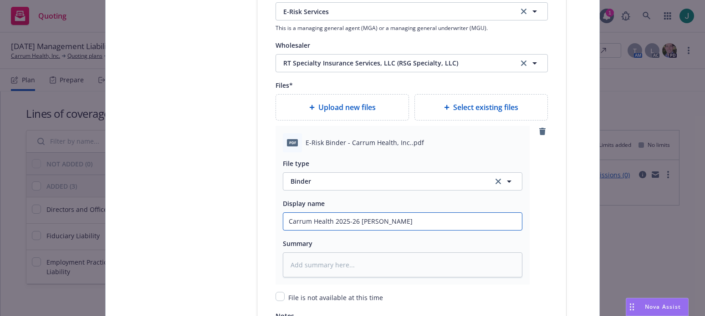
type input "Carrum Health 2025-26 ML Binder"
click at [468, 106] on span "Select existing files" at bounding box center [485, 107] width 65 height 11
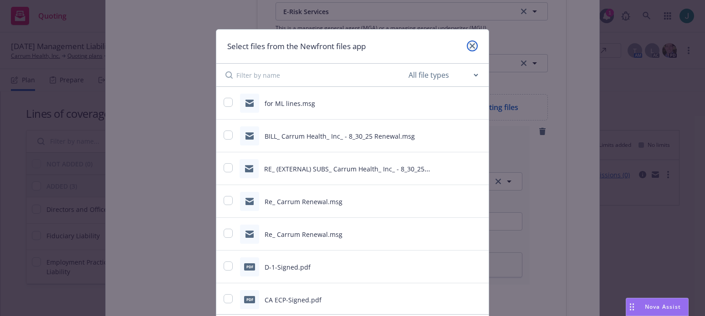
click at [471, 49] on link "close" at bounding box center [472, 46] width 11 height 11
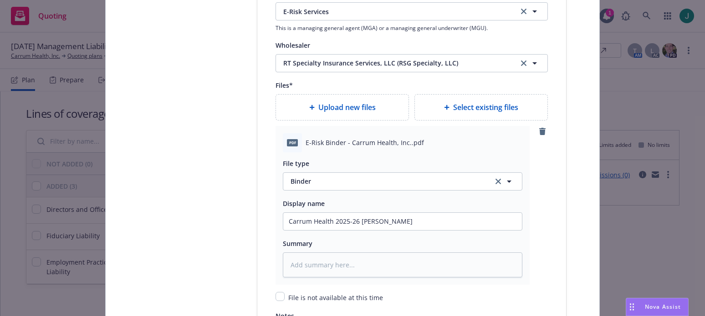
click at [324, 107] on span "Upload new files" at bounding box center [346, 107] width 57 height 11
type textarea "x"
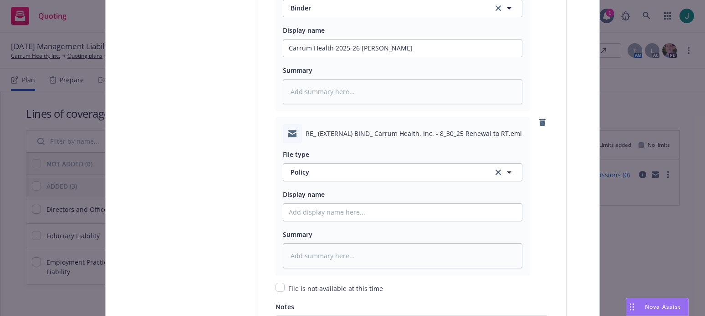
scroll to position [1276, 0]
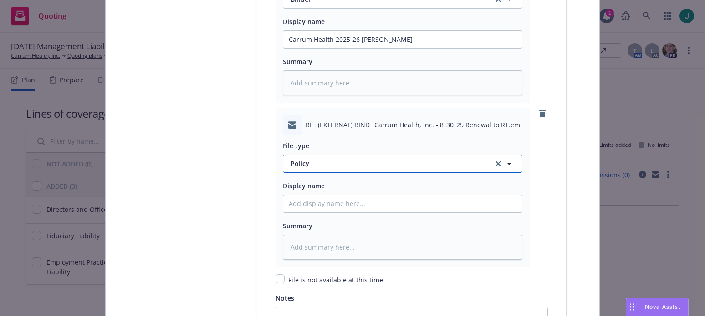
click at [416, 163] on span "Policy" at bounding box center [386, 164] width 192 height 10
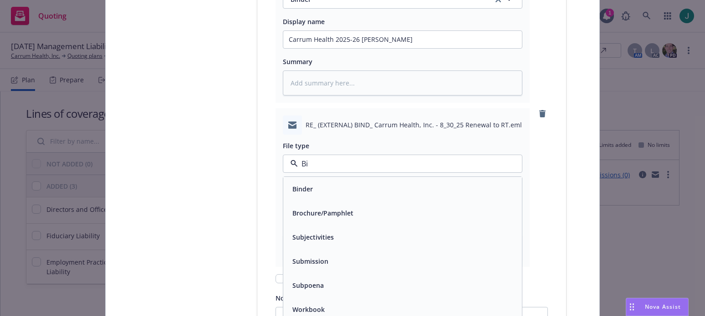
type input "Bin"
click at [327, 213] on div "Bind Order" at bounding box center [403, 213] width 228 height 13
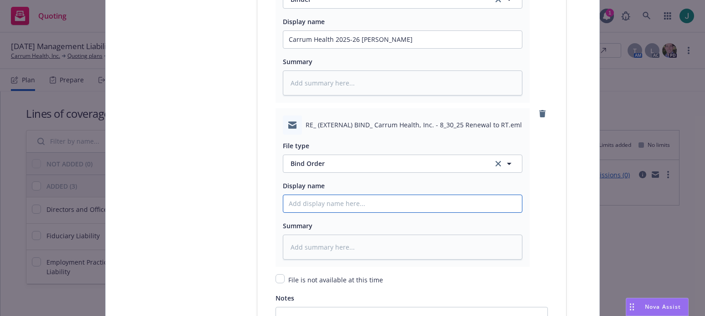
click at [312, 203] on input "Policy display name" at bounding box center [402, 203] width 239 height 17
type textarea "x"
type input "B"
type textarea "x"
type input "Bi"
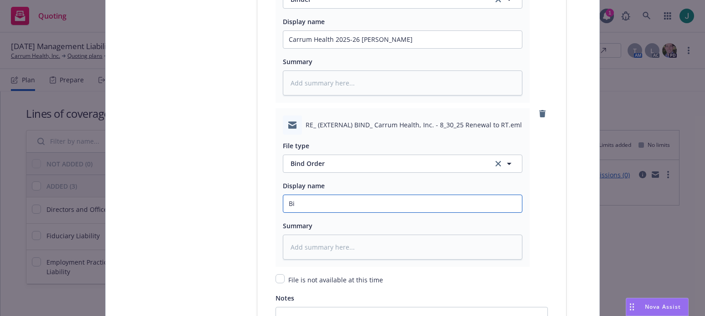
type textarea "x"
type input "Bin"
type textarea "x"
type input "Binde"
type textarea "x"
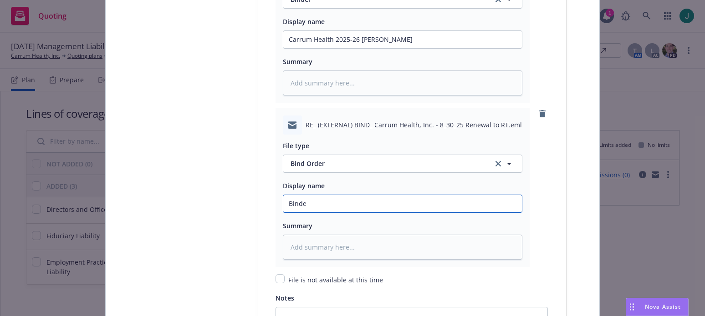
type input "Binder"
type textarea "x"
type input "Binde"
type textarea "x"
type input "Bind"
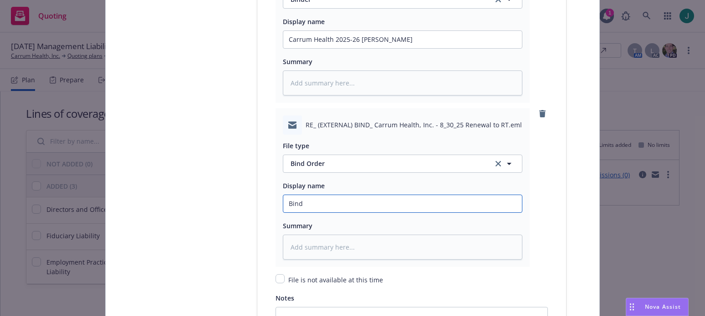
type textarea "x"
type input "Bind"
type textarea "x"
type input "Bind o"
type textarea "x"
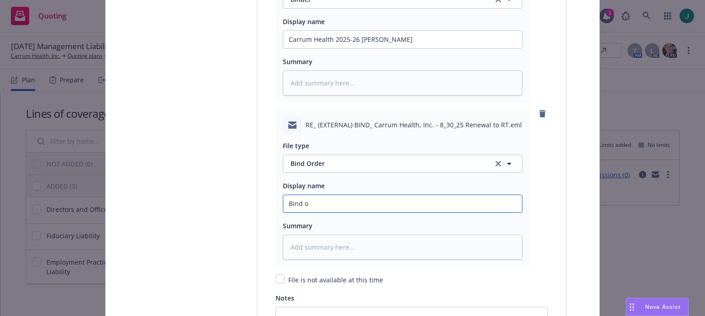
type input "Bind or"
type textarea "x"
type input "Bind ord"
type textarea "x"
type input "Bind orde"
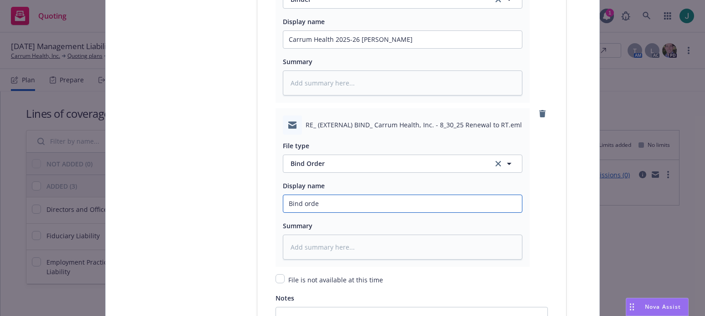
type textarea "x"
type input "Bind order"
type textarea "x"
type input "Bind order t"
type textarea "x"
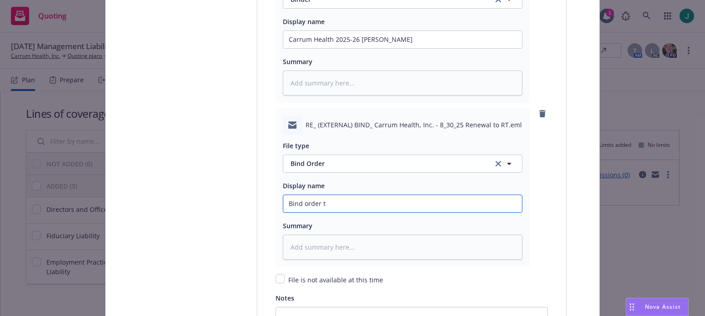
type input "Bind order to"
type textarea "x"
type input "Bind order to"
type textarea "x"
type input "Bind order to R"
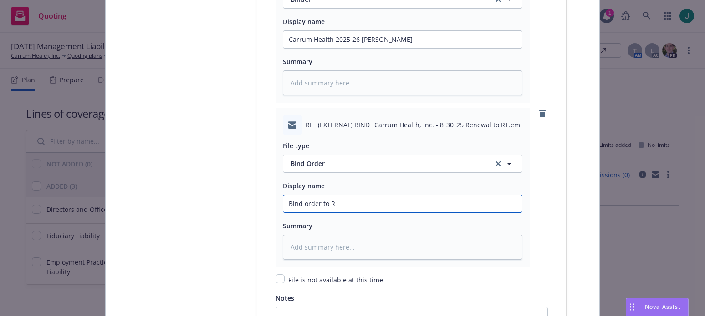
type textarea "x"
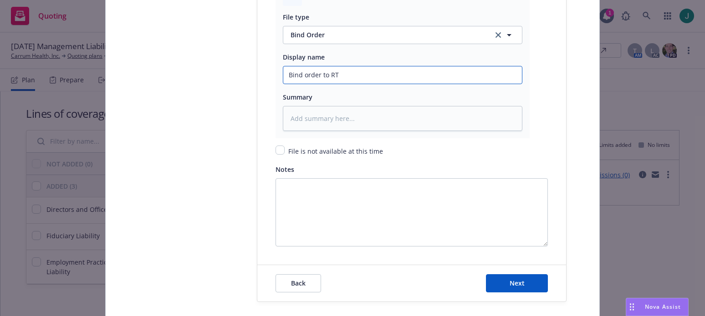
scroll to position [1413, 0]
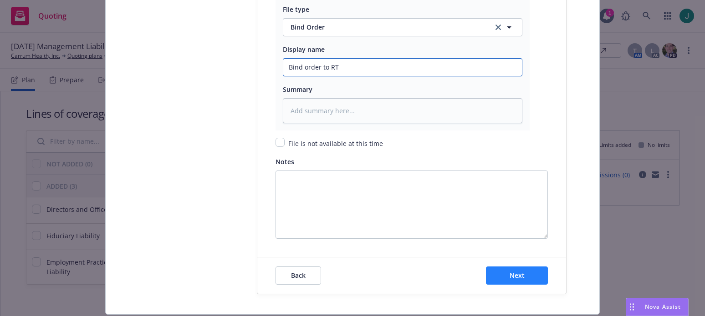
type input "Bind order to RT"
drag, startPoint x: 512, startPoint y: 276, endPoint x: 471, endPoint y: 269, distance: 42.1
click at [512, 276] on span "Next" at bounding box center [516, 275] width 15 height 9
type textarea "x"
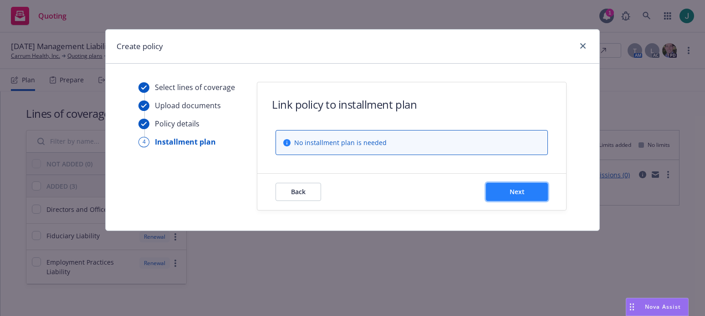
click at [497, 192] on button "Next" at bounding box center [517, 192] width 62 height 18
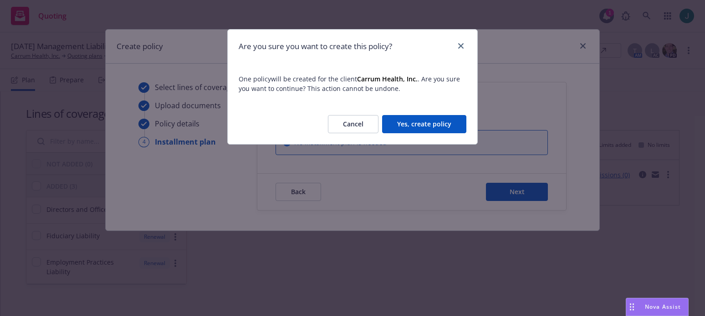
click at [407, 121] on button "Yes, create policy" at bounding box center [424, 124] width 84 height 18
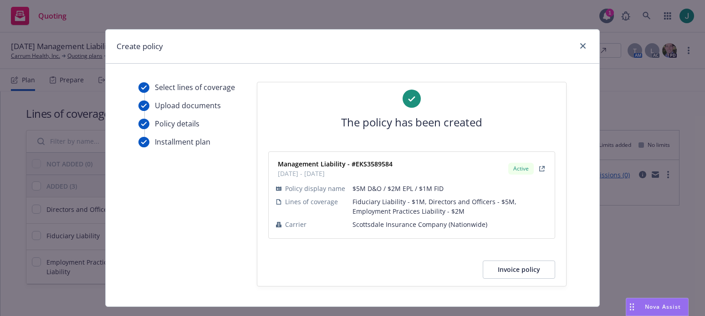
click at [517, 271] on button "Invoice policy" at bounding box center [519, 270] width 72 height 18
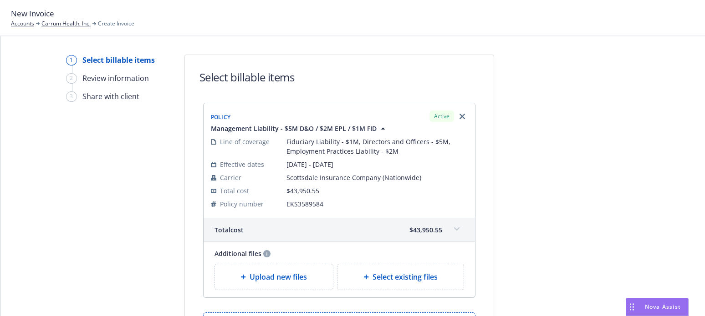
scroll to position [46, 0]
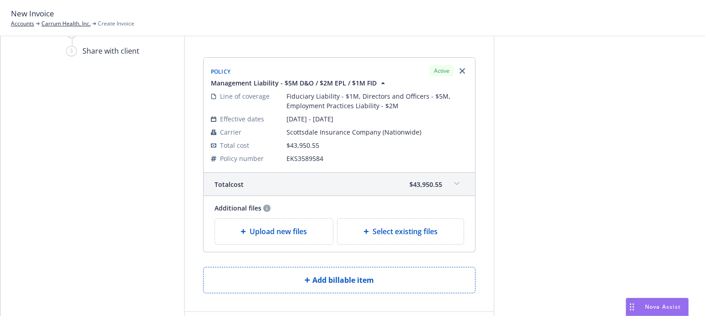
click at [290, 238] on div "Upload new files" at bounding box center [274, 231] width 118 height 25
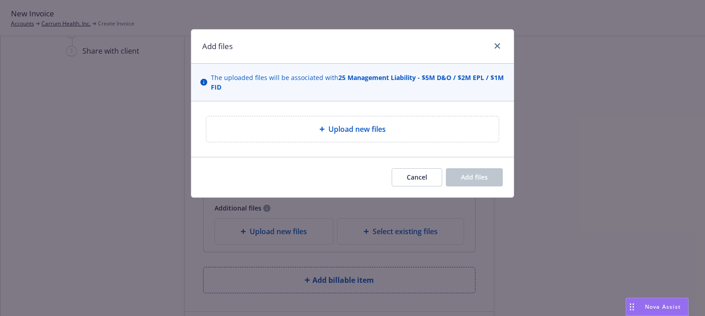
click at [362, 132] on span "Upload new files" at bounding box center [356, 129] width 57 height 11
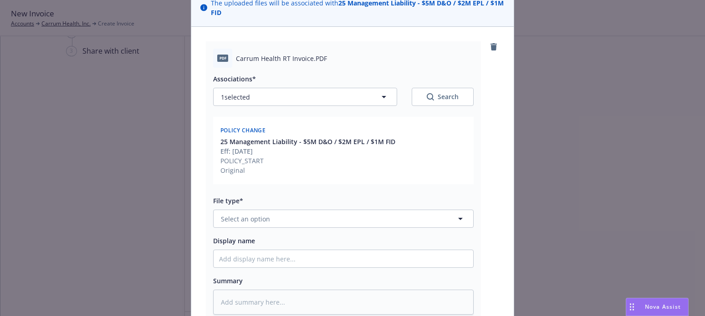
scroll to position [91, 0]
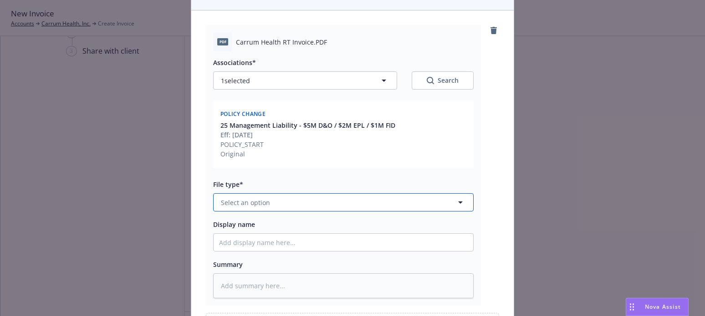
click at [459, 202] on icon "button" at bounding box center [460, 202] width 11 height 11
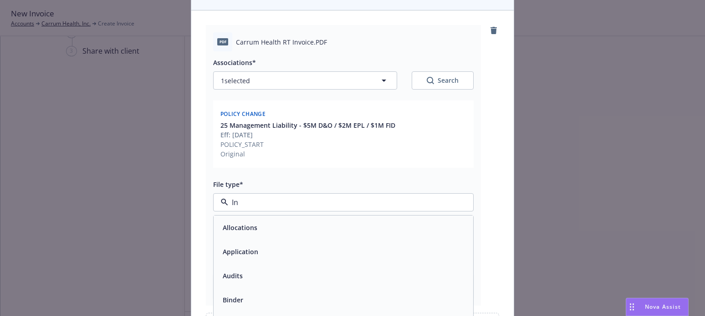
type input "Inv"
click at [314, 255] on div "Invoice - Third Party" at bounding box center [343, 251] width 249 height 13
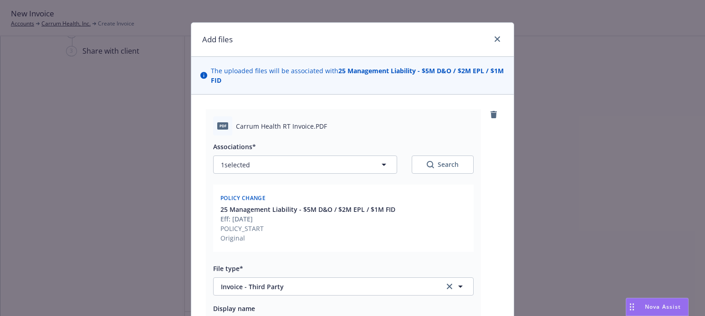
scroll to position [0, 0]
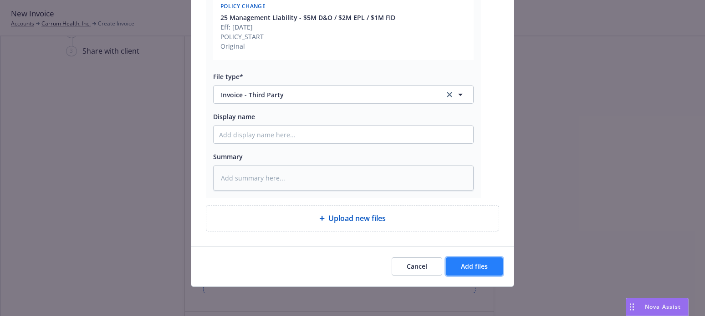
click at [469, 266] on span "Add files" at bounding box center [474, 266] width 27 height 9
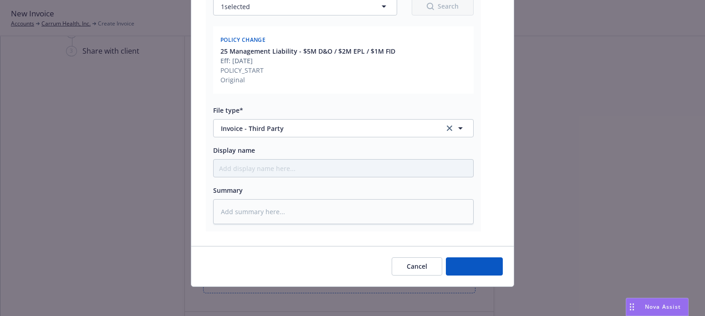
type textarea "x"
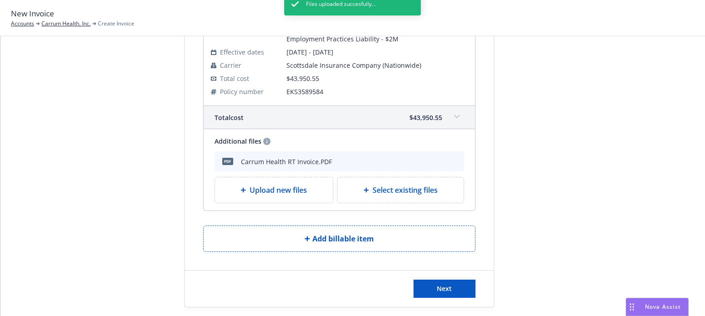
scroll to position [122, 0]
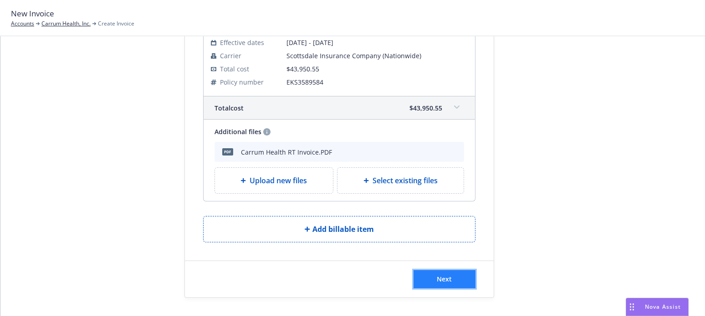
click at [442, 279] on span "Next" at bounding box center [444, 279] width 15 height 9
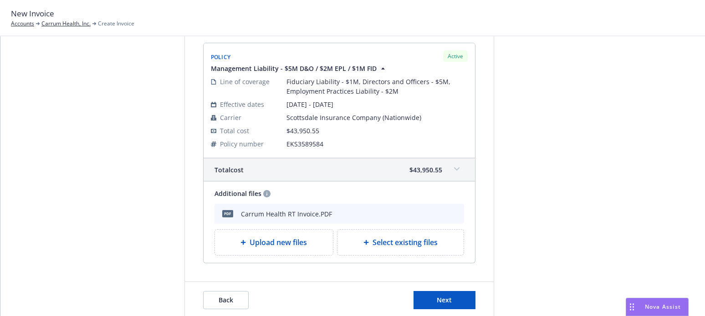
scroll to position [234, 0]
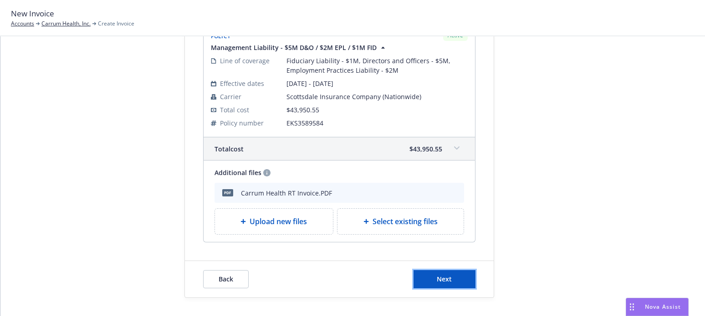
click at [437, 278] on span "Next" at bounding box center [444, 279] width 15 height 9
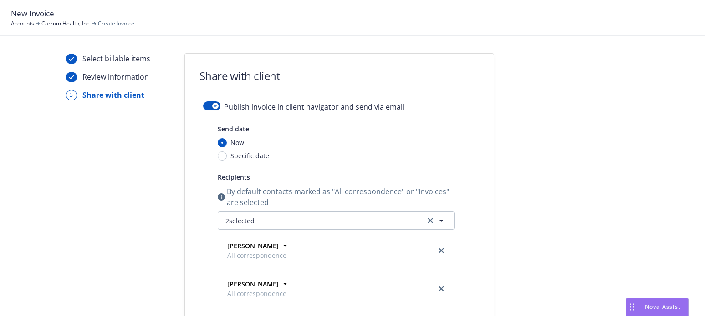
scroll to position [0, 0]
click at [212, 108] on div "button" at bounding box center [215, 107] width 6 height 6
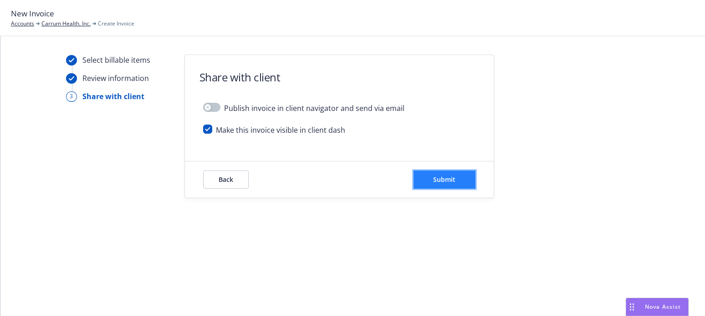
click at [444, 178] on span "Submit" at bounding box center [444, 179] width 22 height 9
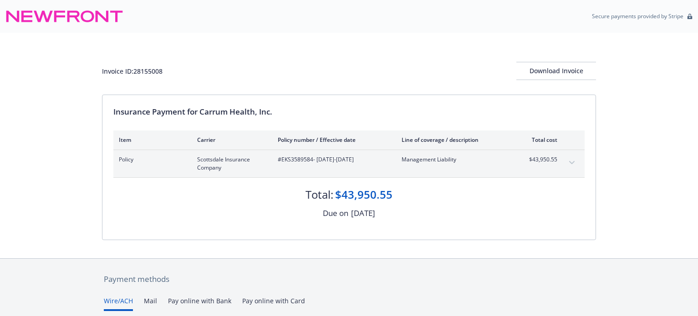
click at [573, 161] on icon "expand content" at bounding box center [571, 163] width 5 height 4
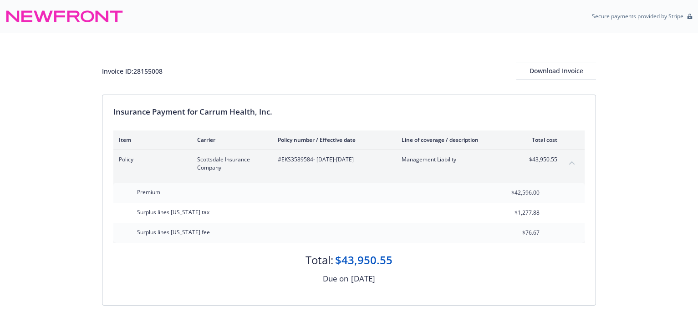
click at [573, 161] on icon "collapse content" at bounding box center [571, 163] width 5 height 4
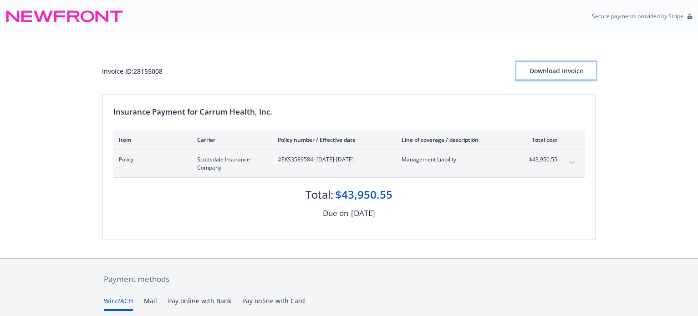
click at [549, 73] on div "Download Invoice" at bounding box center [556, 70] width 80 height 17
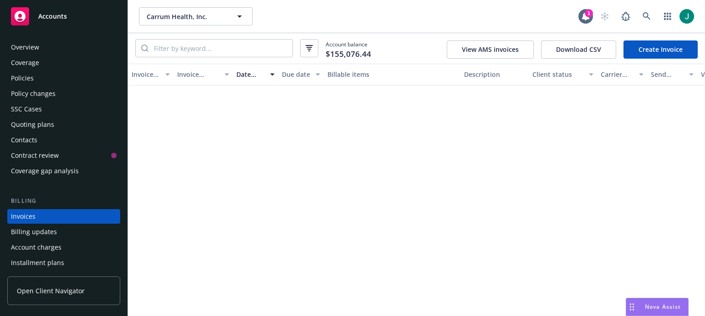
scroll to position [44, 0]
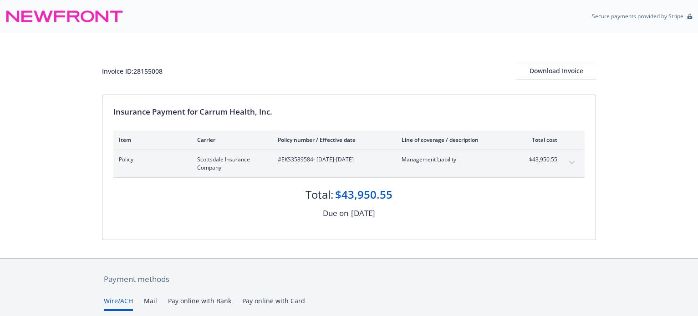
click at [376, 48] on div "Invoice ID: 28155008 Download Invoice" at bounding box center [349, 64] width 494 height 62
click at [82, 40] on div "Invoice ID: 28155008 Download Invoice Insurance Payment for Carrum Health, Inc.…" at bounding box center [349, 146] width 698 height 226
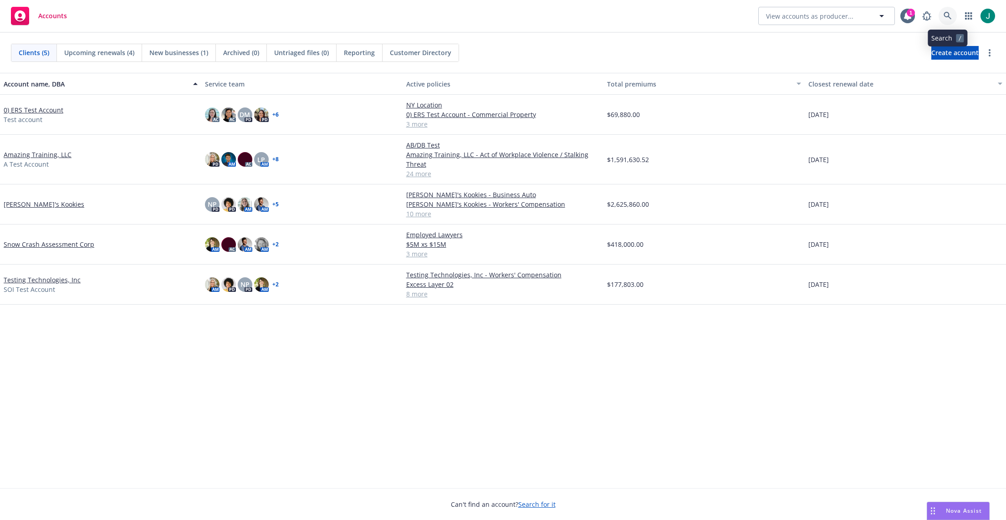
click at [952, 16] on link at bounding box center [947, 16] width 18 height 18
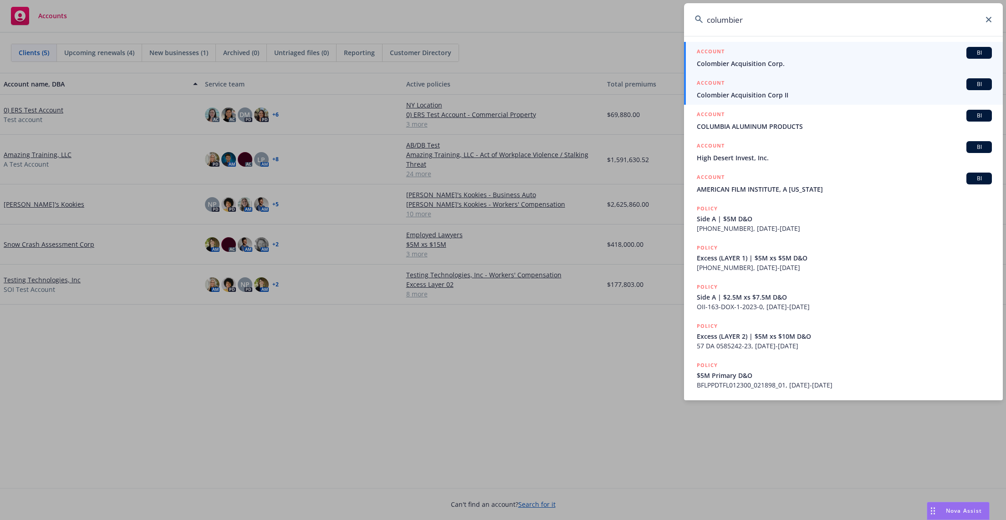
type input "columbier"
click at [755, 96] on span "Colombier Acquisition Corp II" at bounding box center [843, 95] width 295 height 10
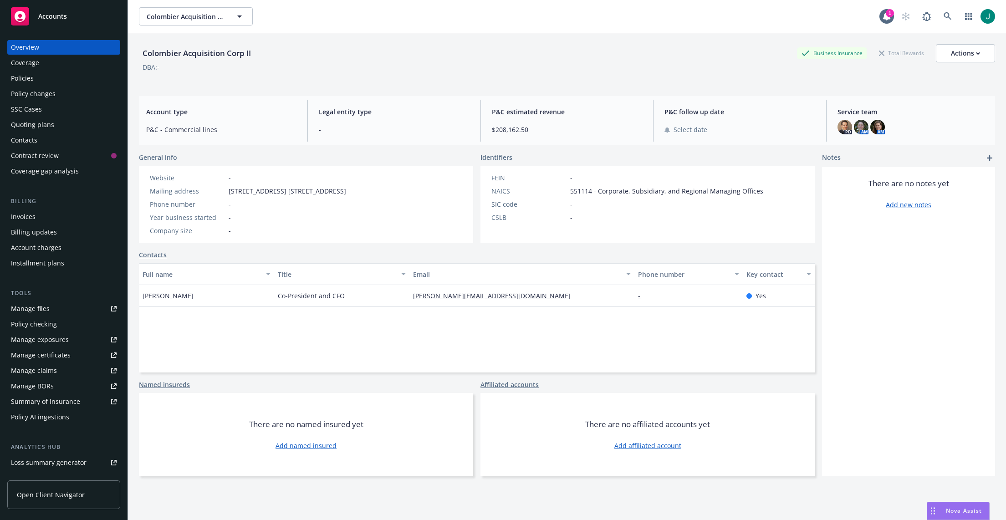
click at [23, 77] on div "Policies" at bounding box center [22, 78] width 23 height 15
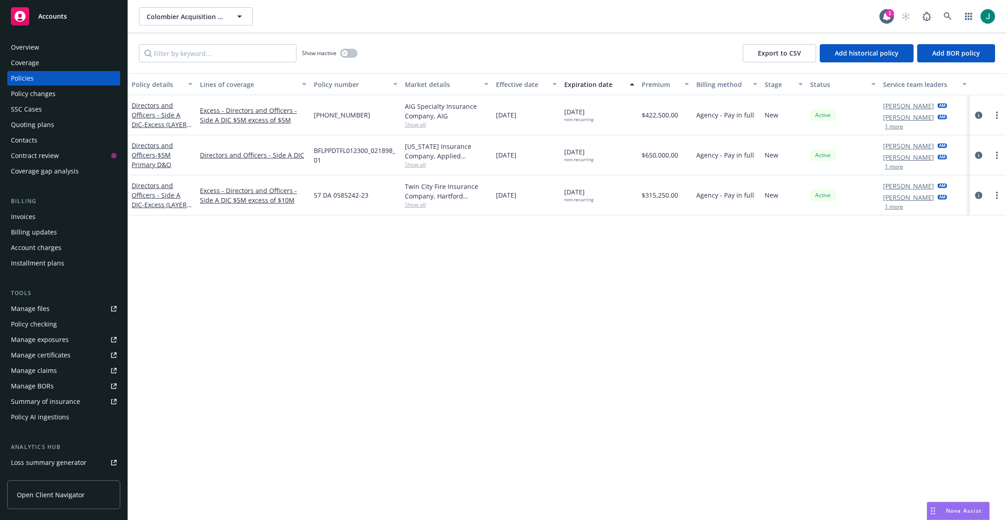
click at [539, 180] on div "[DATE]" at bounding box center [526, 195] width 68 height 40
click at [979, 153] on icon "circleInformation" at bounding box center [978, 155] width 7 height 7
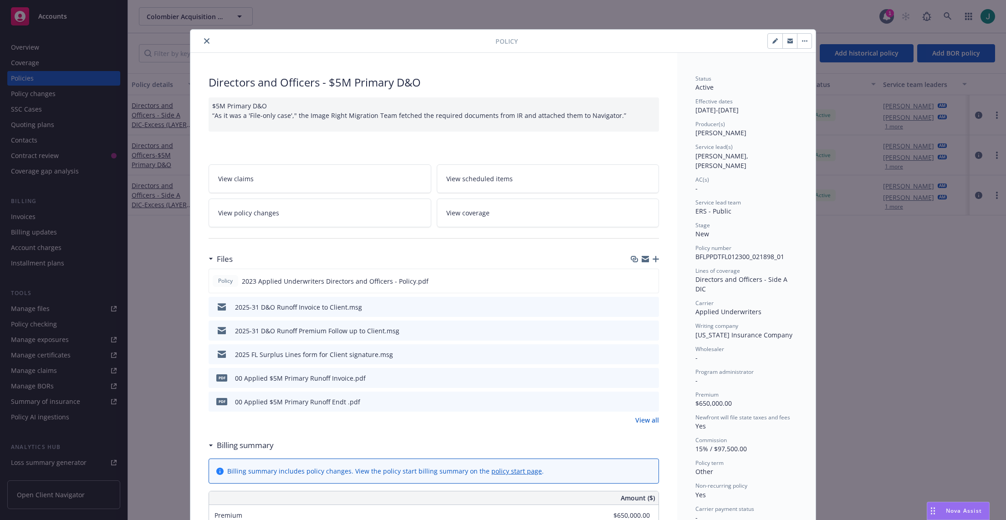
scroll to position [46, 0]
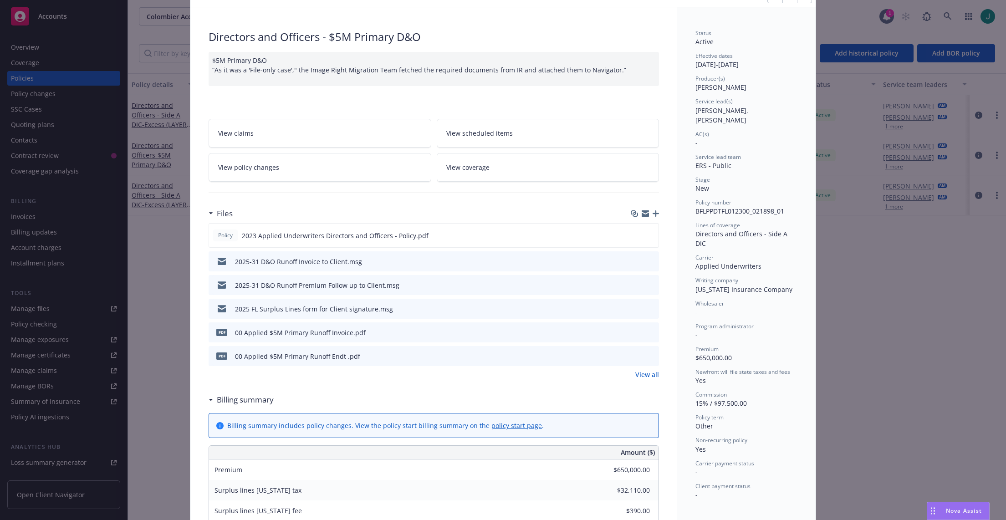
click at [194, 286] on div "Directors and Officers - $5M Primary D&O $5M Primary D&O “As it was a 'File-onl…" at bounding box center [433, 450] width 487 height 887
click at [646, 354] on icon "preview file" at bounding box center [650, 355] width 8 height 6
click at [646, 356] on icon "preview file" at bounding box center [650, 355] width 8 height 6
click at [646, 358] on icon "preview file" at bounding box center [650, 355] width 8 height 6
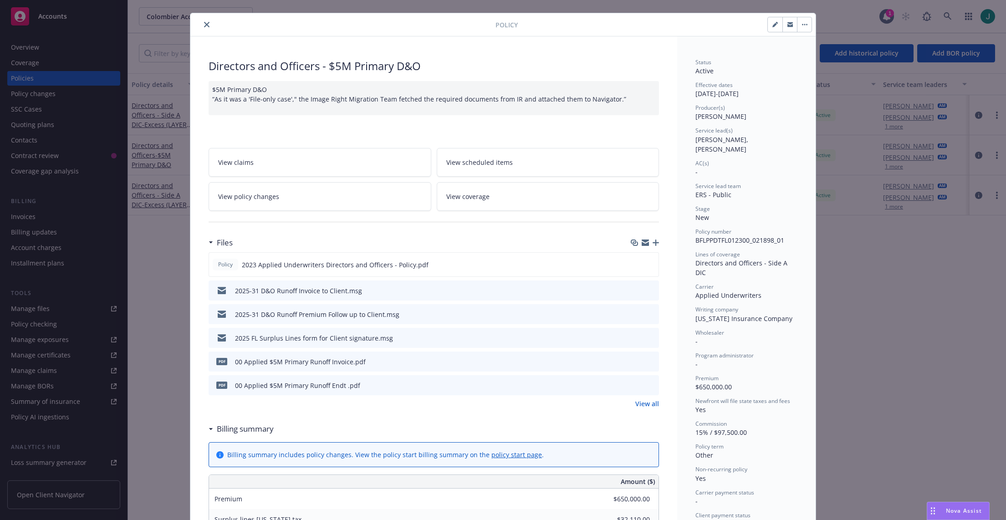
scroll to position [0, 0]
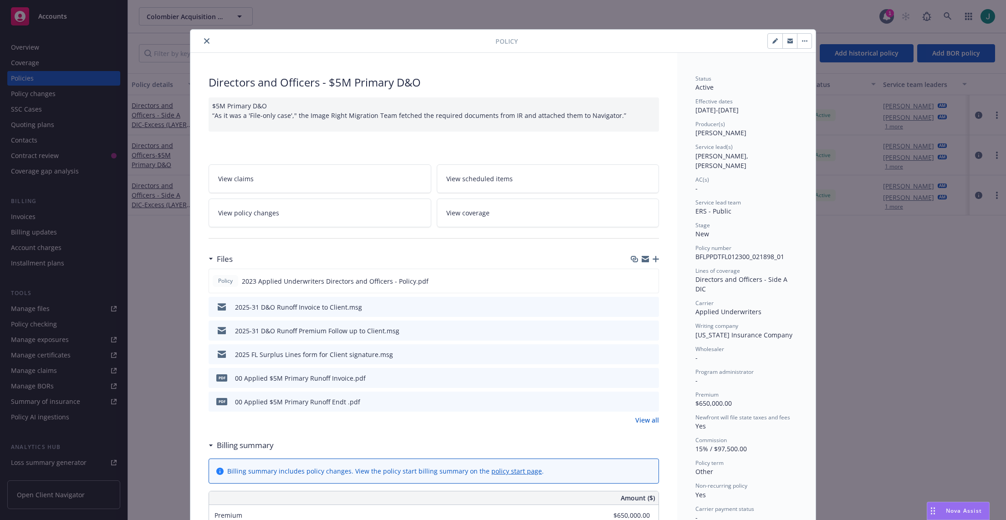
click at [772, 42] on icon "button" at bounding box center [774, 40] width 5 height 5
select select "NEW"
select select "other"
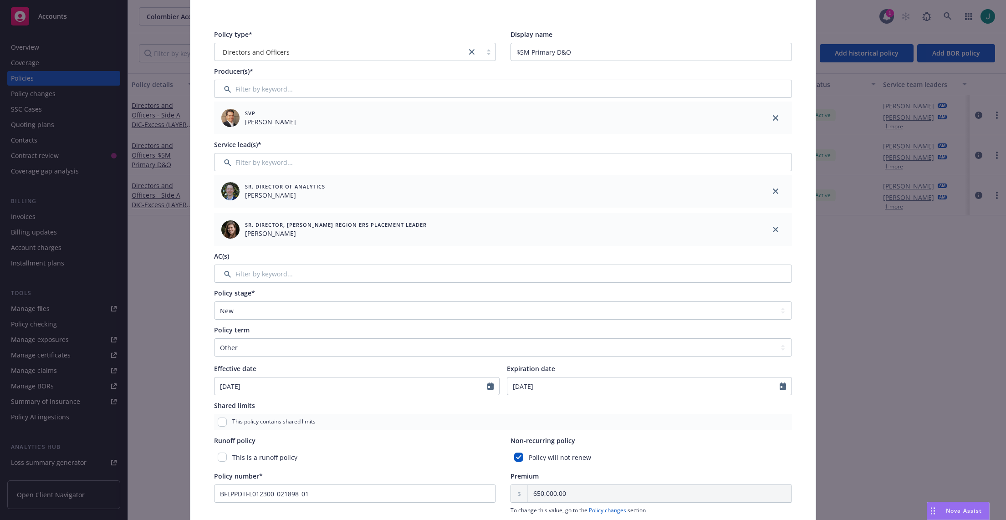
scroll to position [137, 0]
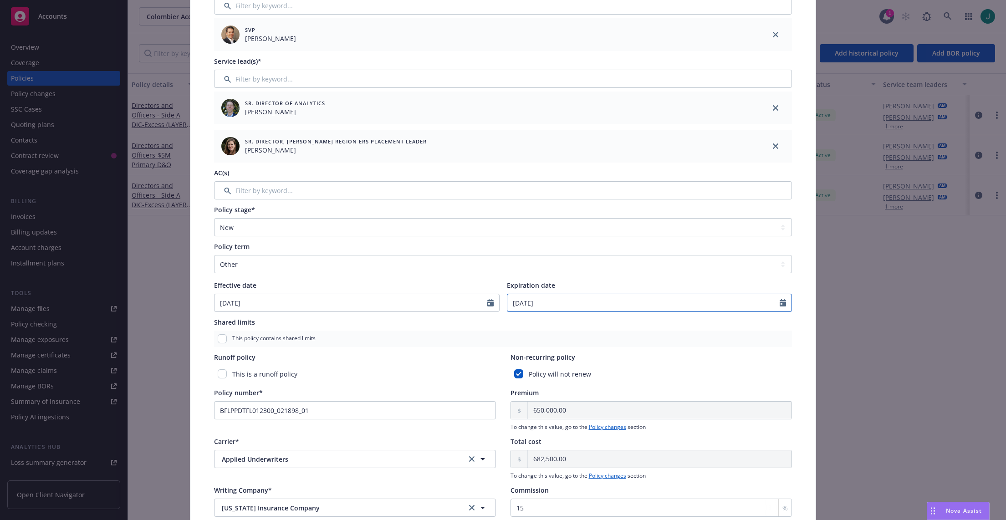
select select "11"
drag, startPoint x: 547, startPoint y: 303, endPoint x: 492, endPoint y: 303, distance: 55.1
click at [492, 303] on div "Effective date [DATE] Expiration date [DATE] January February March April May J…" at bounding box center [503, 295] width 578 height 31
type input "[DATE]"
click at [668, 372] on div "Policy will not renew" at bounding box center [651, 374] width 282 height 17
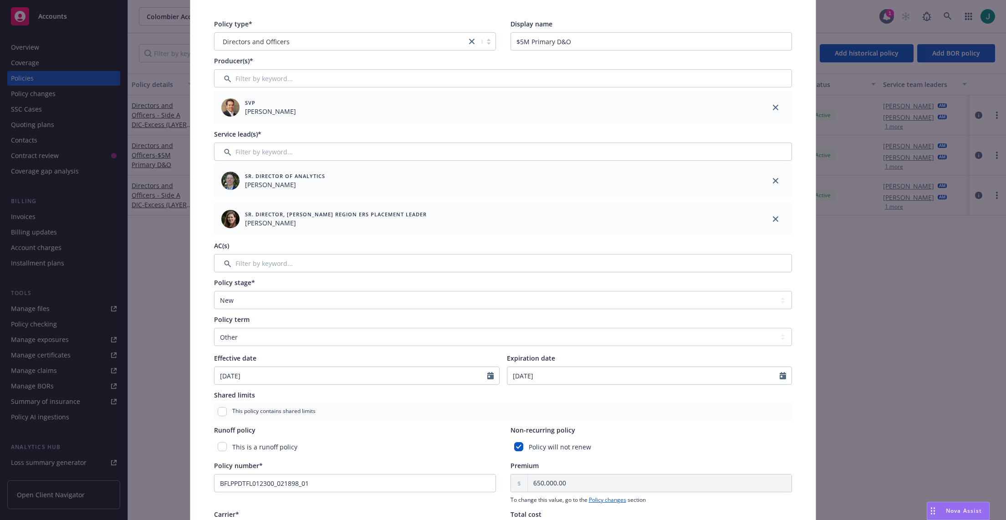
scroll to position [0, 0]
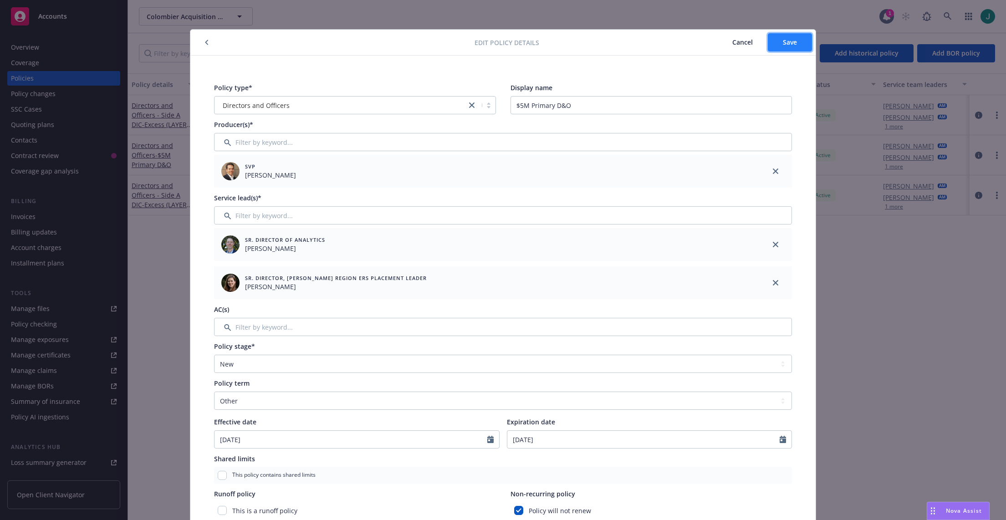
click at [781, 49] on button "Save" at bounding box center [789, 42] width 44 height 18
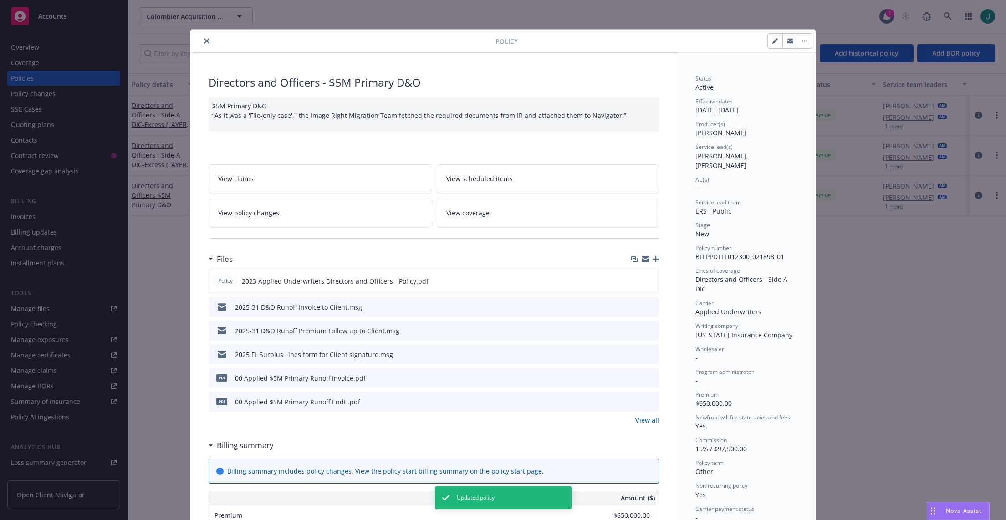
click at [205, 41] on icon "close" at bounding box center [206, 40] width 5 height 5
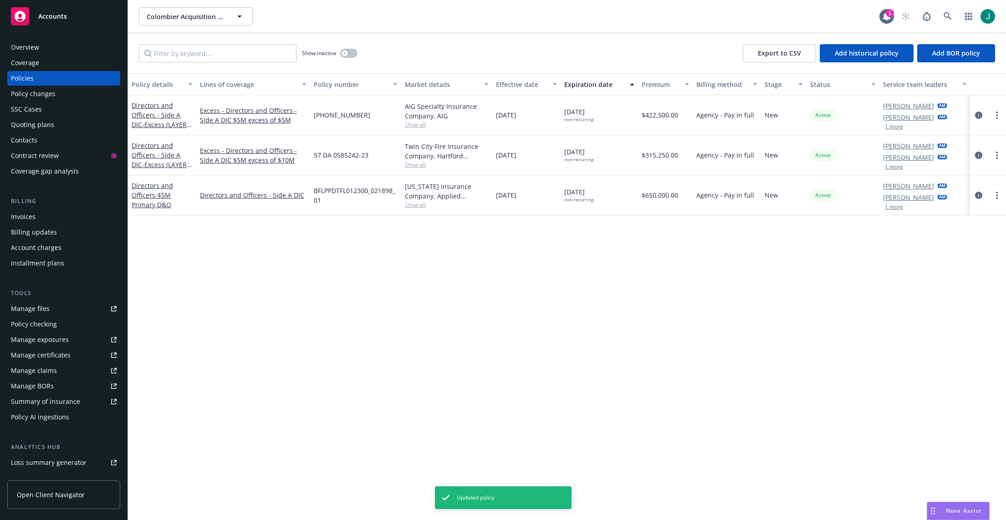
click at [979, 154] on icon "circleInformation" at bounding box center [978, 155] width 7 height 7
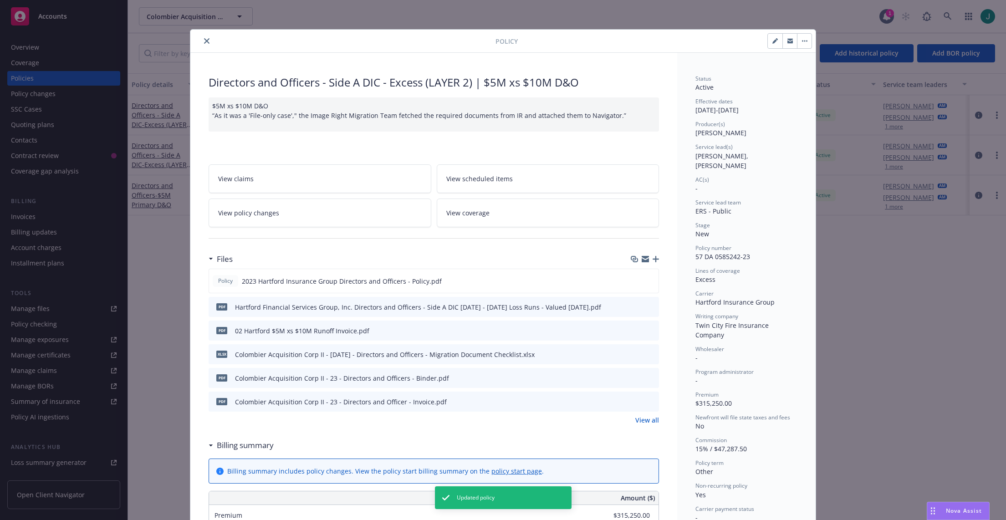
click at [773, 43] on icon "button" at bounding box center [774, 40] width 5 height 5
select select "NEW"
select select "other"
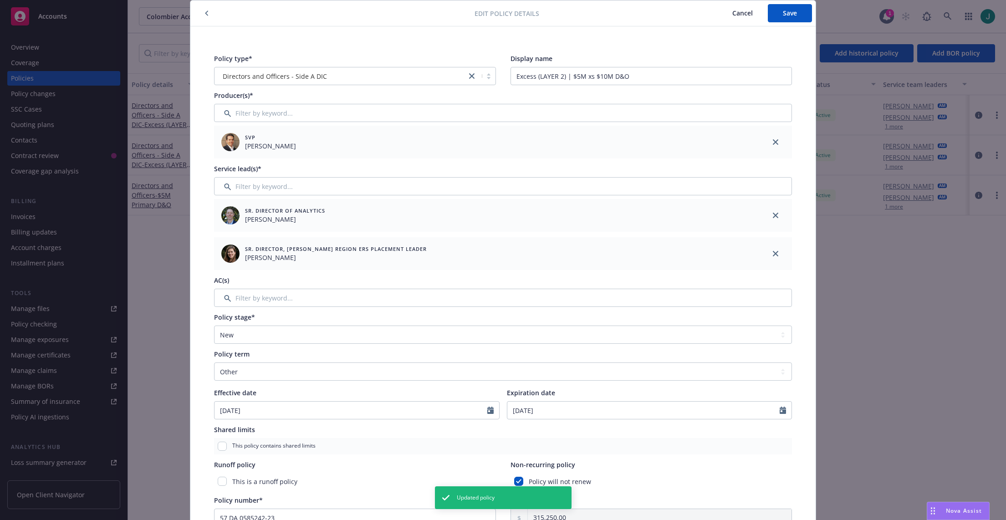
scroll to position [46, 0]
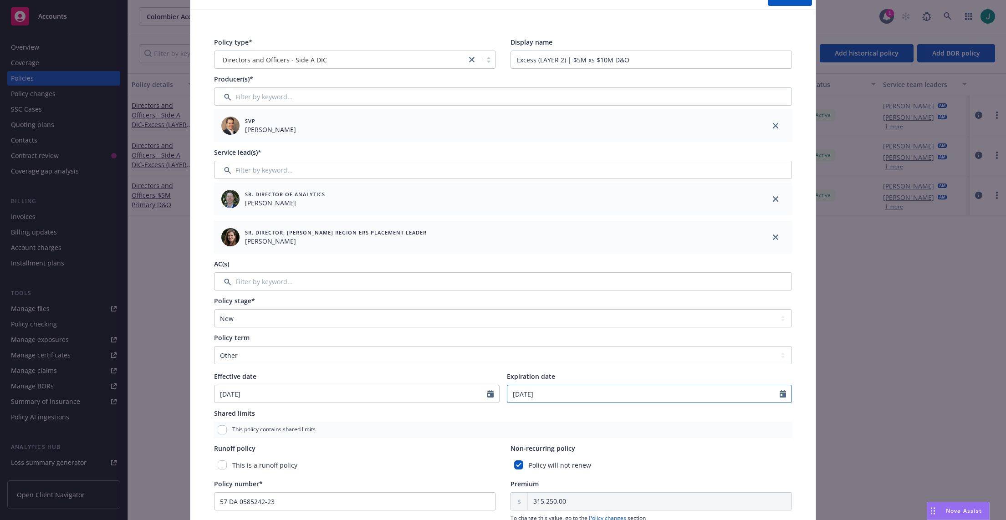
select select "11"
drag, startPoint x: 557, startPoint y: 392, endPoint x: 488, endPoint y: 401, distance: 70.2
click at [488, 401] on div "Effective date [DATE] Expiration date [DATE] January February March April May J…" at bounding box center [503, 386] width 578 height 31
type input "[DATE]"
click at [586, 421] on div "Shared limits This policy contains shared limits" at bounding box center [503, 423] width 578 height 30
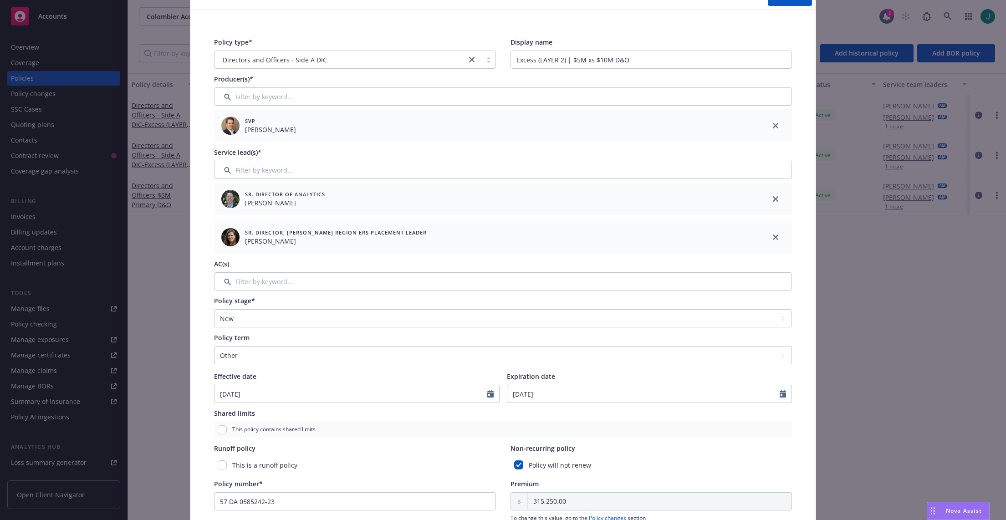
scroll to position [0, 0]
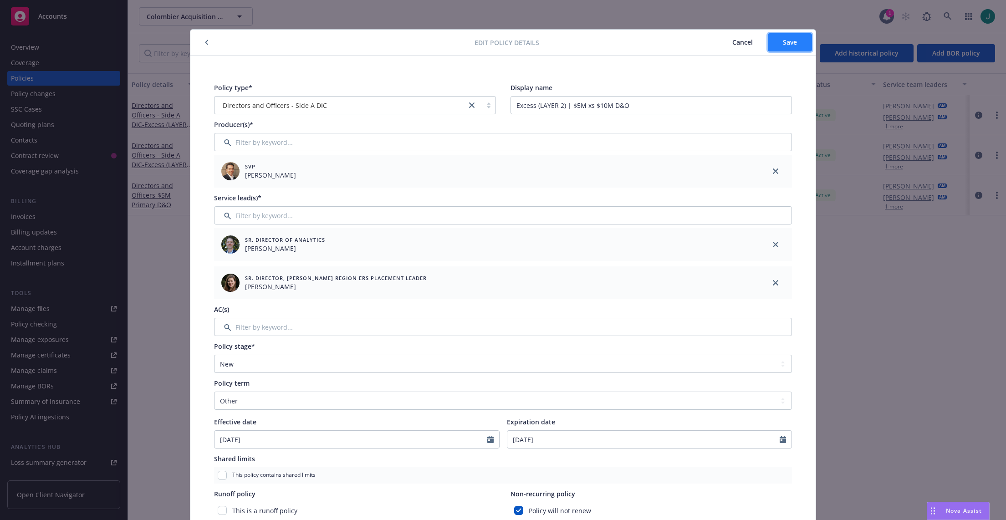
click at [774, 50] on button "Save" at bounding box center [789, 42] width 44 height 18
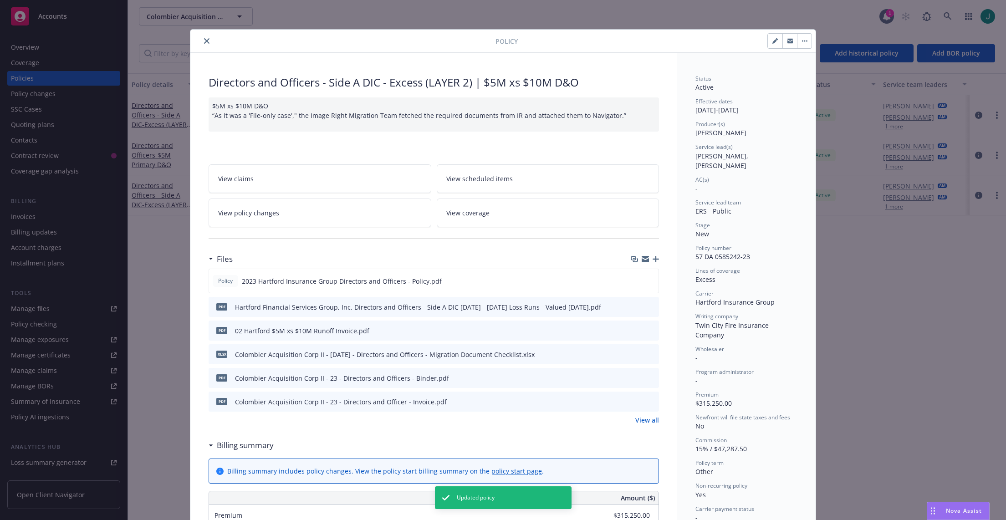
click at [204, 42] on icon "close" at bounding box center [206, 40] width 5 height 5
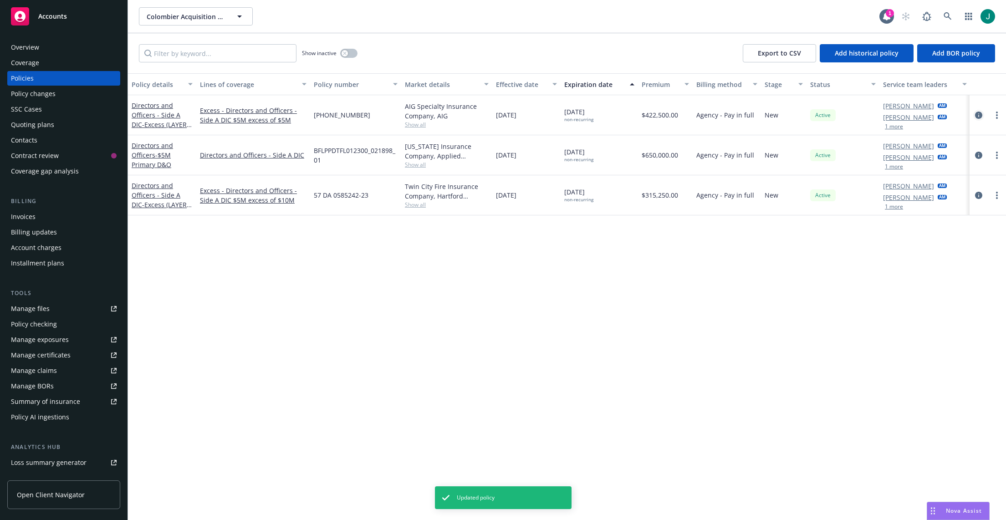
click at [977, 114] on icon "circleInformation" at bounding box center [978, 115] width 7 height 7
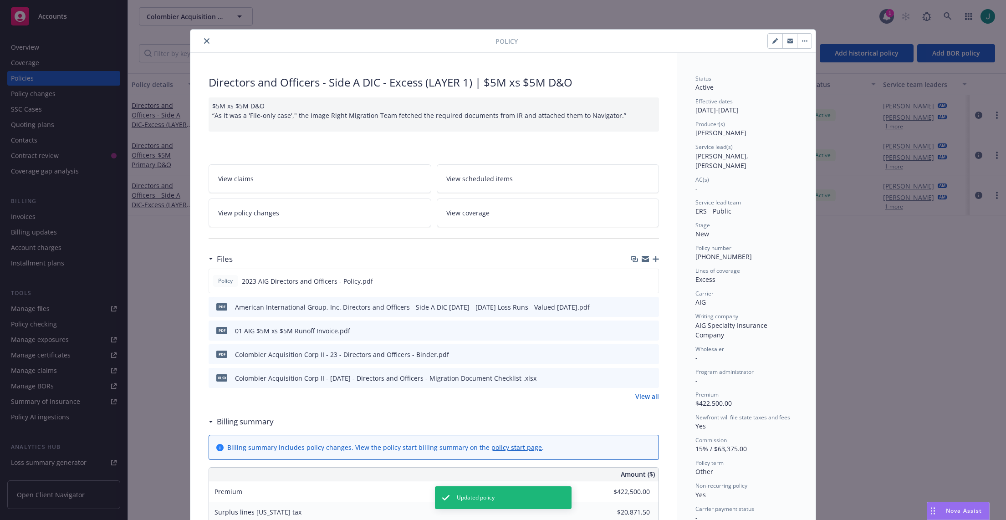
click at [770, 44] on button "button" at bounding box center [774, 41] width 15 height 15
select select "NEW"
select select "other"
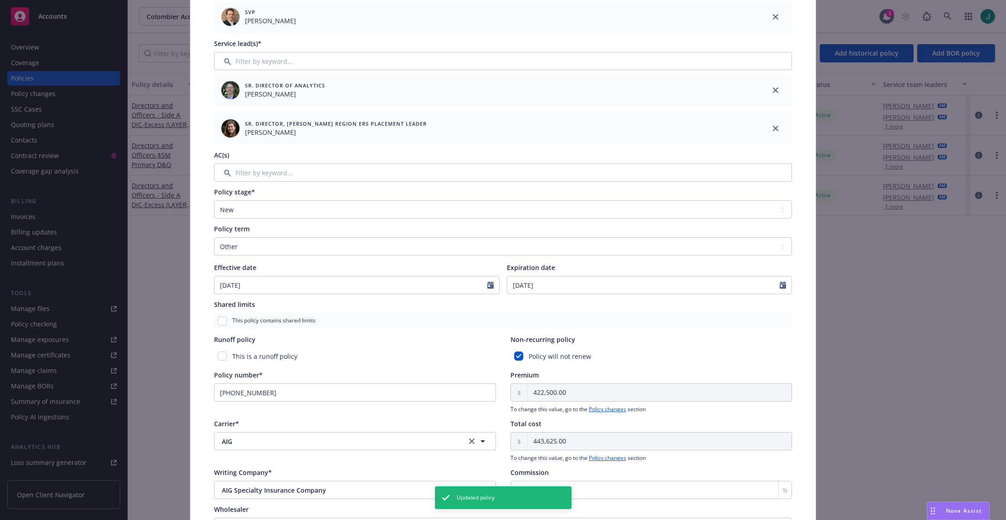
scroll to position [182, 0]
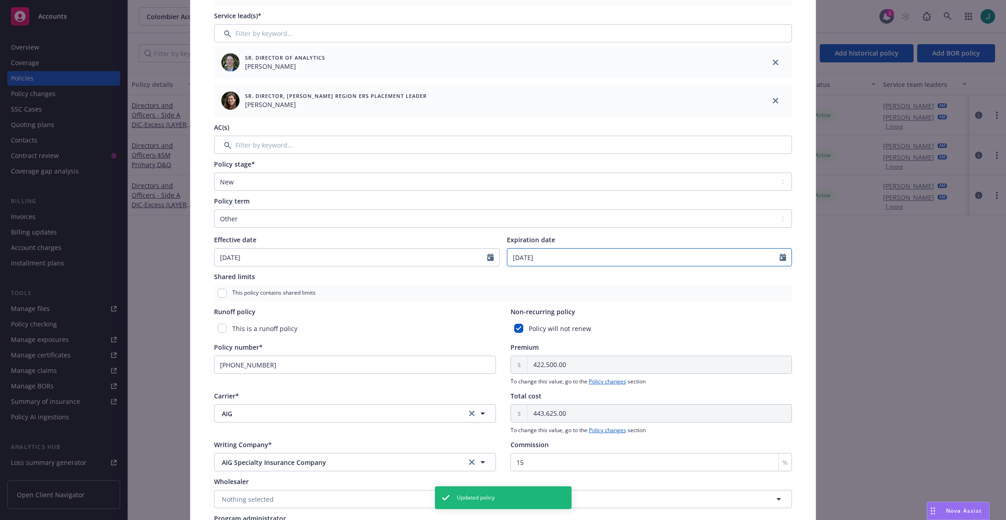
select select "11"
drag, startPoint x: 549, startPoint y: 255, endPoint x: 483, endPoint y: 254, distance: 66.5
click at [483, 254] on div "Effective date [DATE] Expiration date [DATE] January February March April May J…" at bounding box center [503, 250] width 578 height 31
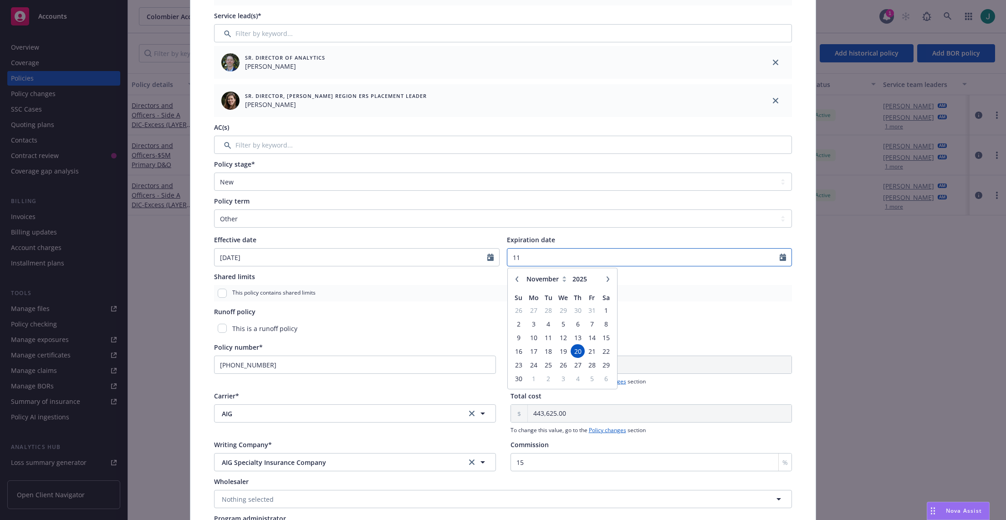
type input "1"
type input "[DATE]"
click at [697, 301] on div "Policy type* Directors and Officers - Side A DIC Display name Excess (LAYER 1) …" at bounding box center [502, 222] width 589 height 655
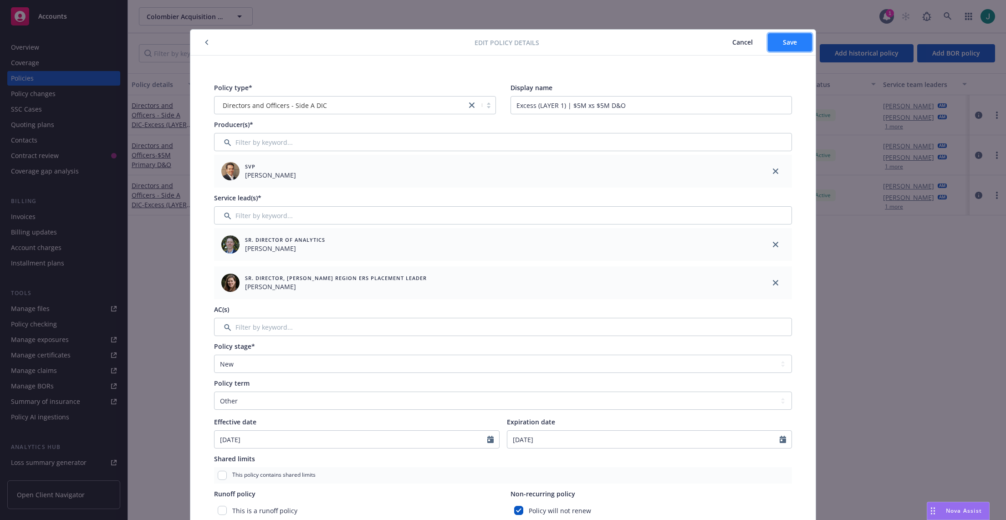
click at [778, 44] on button "Save" at bounding box center [789, 42] width 44 height 18
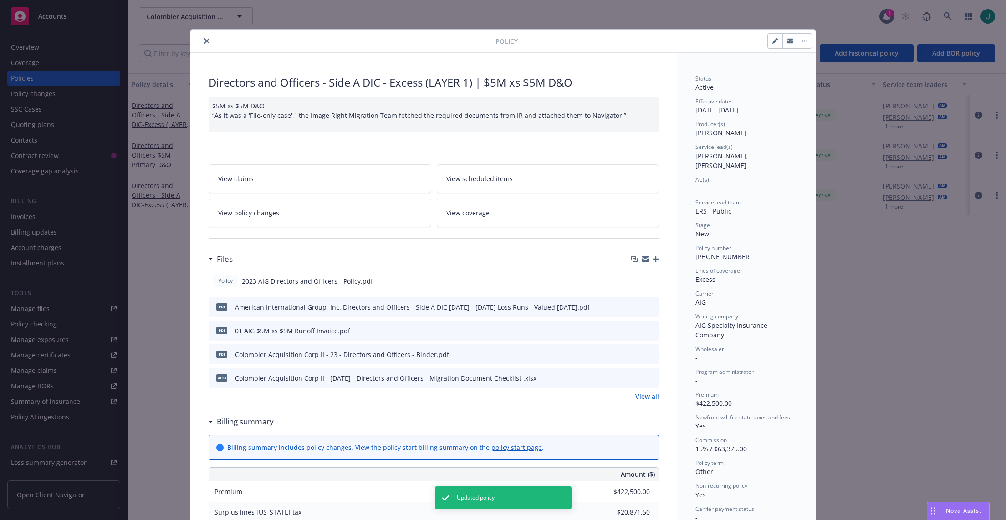
click at [204, 39] on icon "close" at bounding box center [206, 40] width 5 height 5
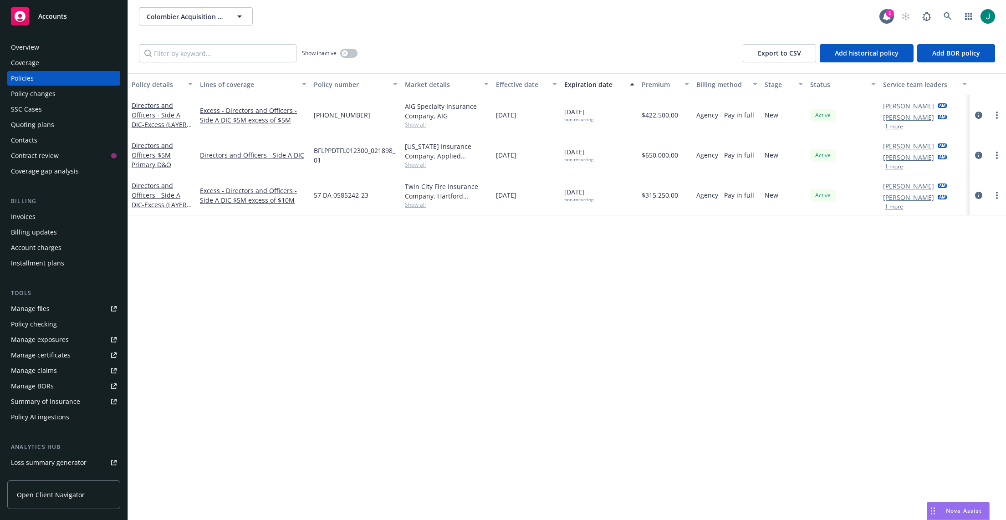
click at [34, 51] on div "Overview" at bounding box center [25, 47] width 28 height 15
